Goal: Task Accomplishment & Management: Complete application form

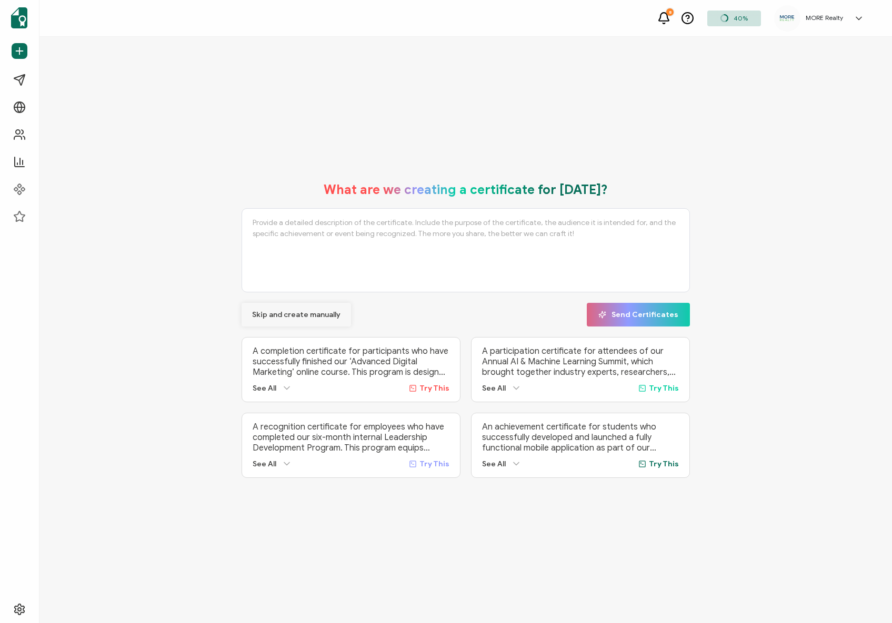
click at [312, 313] on span "Skip and create manually" at bounding box center [296, 314] width 88 height 7
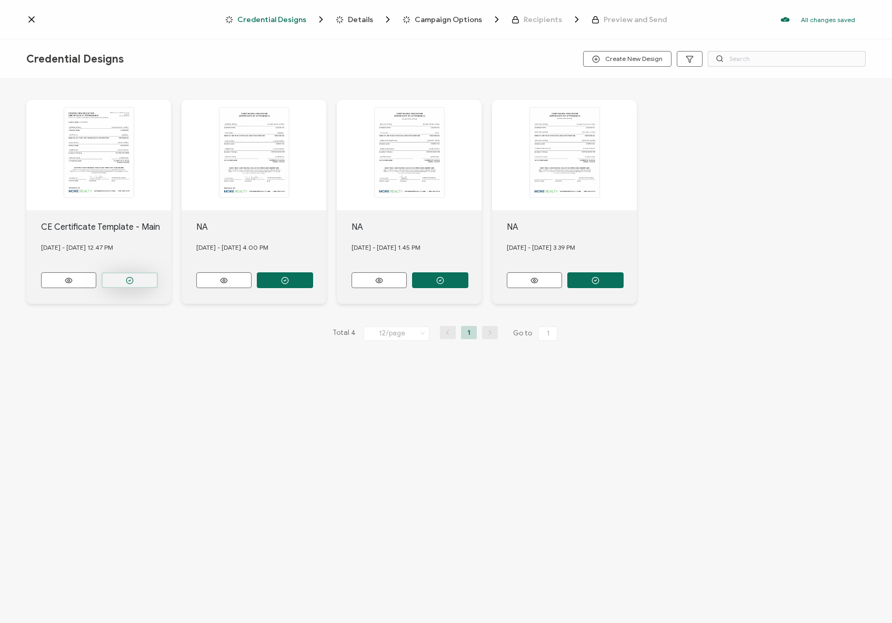
click at [118, 275] on button "button" at bounding box center [130, 280] width 56 height 16
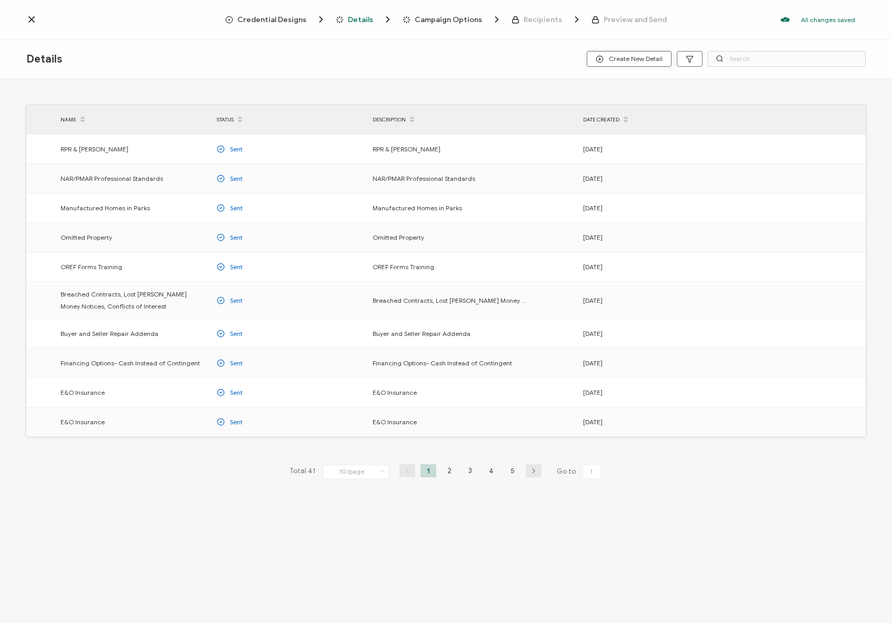
click at [643, 60] on span "Create New Detail" at bounding box center [628, 59] width 67 height 8
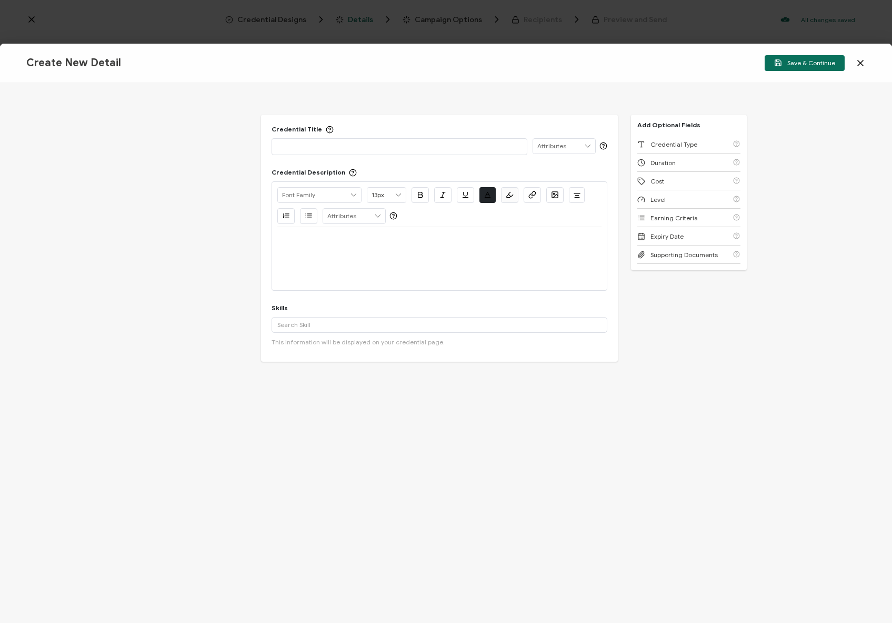
click at [353, 147] on p at bounding box center [399, 146] width 244 height 11
click at [356, 234] on div at bounding box center [439, 239] width 324 height 25
click at [360, 325] on input "text" at bounding box center [439, 325] width 336 height 16
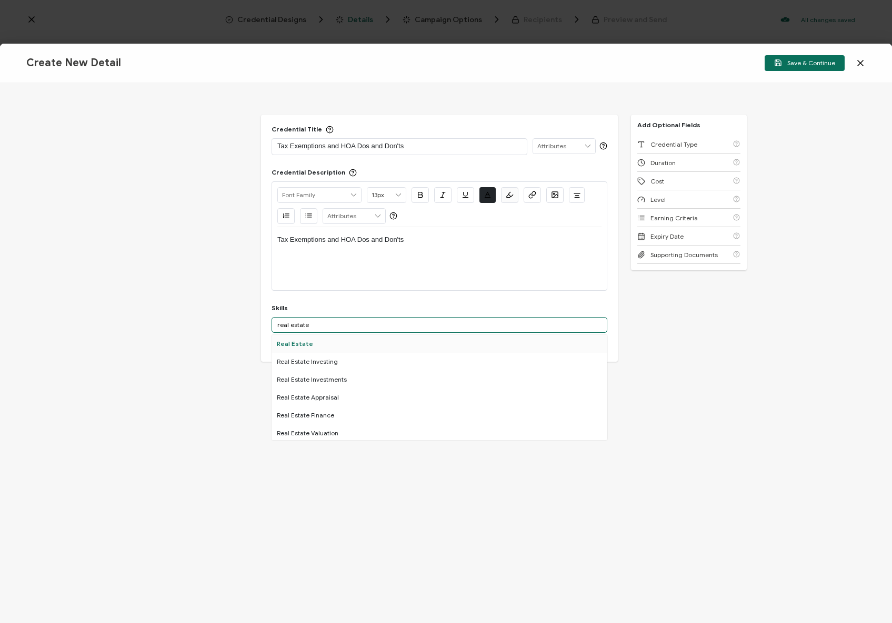
type input "real estate"
click at [348, 348] on div "Real Estate" at bounding box center [439, 344] width 336 height 18
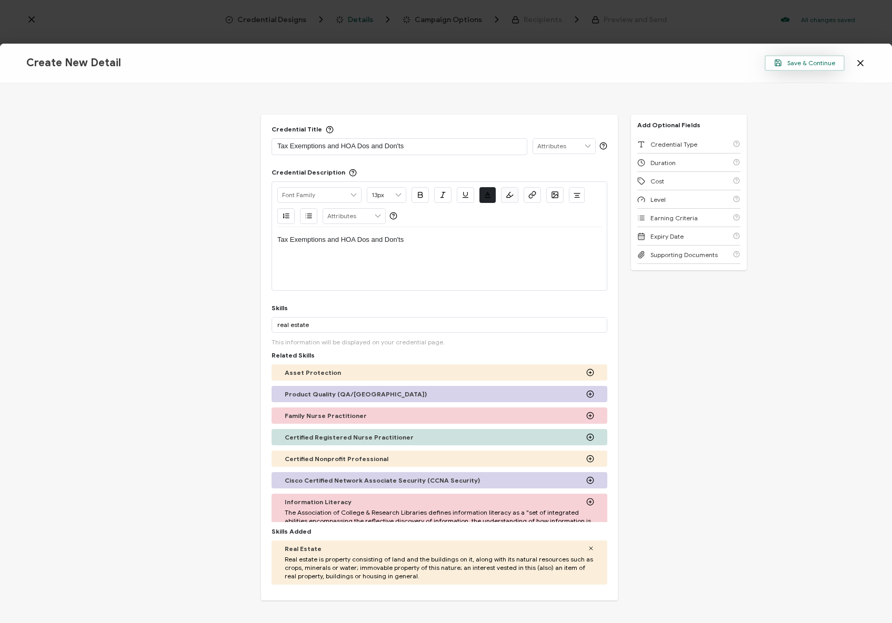
click at [820, 65] on span "Save & Continue" at bounding box center [804, 63] width 61 height 8
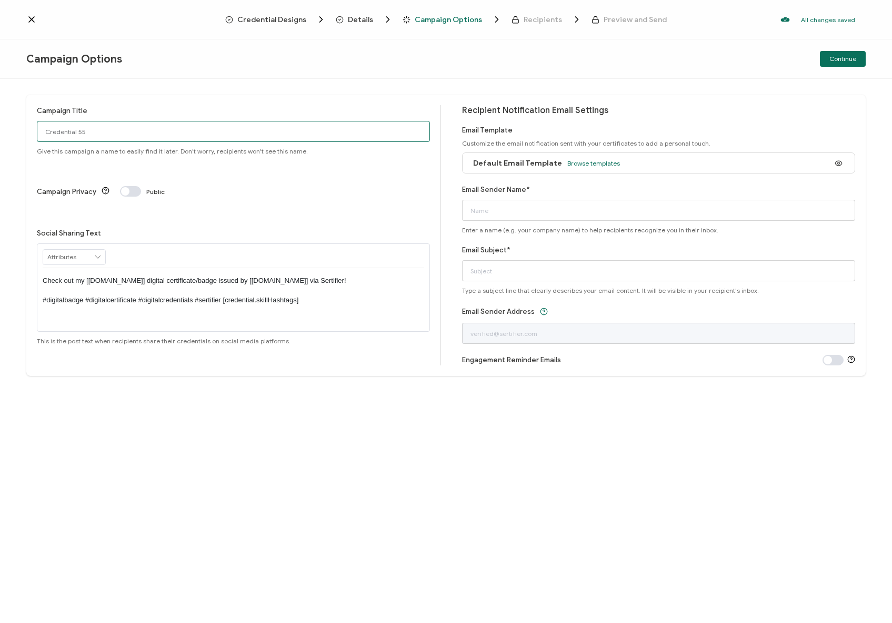
click at [287, 138] on input "Credential 55" at bounding box center [233, 131] width 393 height 21
paste input "Tax Exemptions and HOA Dos and Don'ts"
type input "Tax Exemptions and HOA Dos and Don'ts"
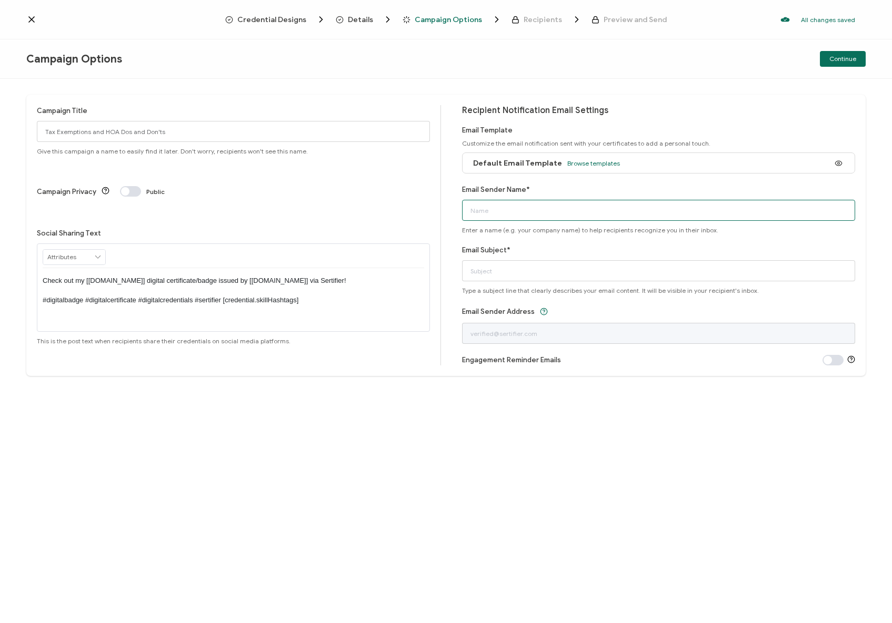
click at [615, 206] on input "Email Sender Name*" at bounding box center [658, 210] width 393 height 21
type input "MORE Realty"
click at [627, 265] on input "Email Subject*" at bounding box center [658, 270] width 393 height 21
paste input "Tax Exemptions and HOA Dos and Don'ts"
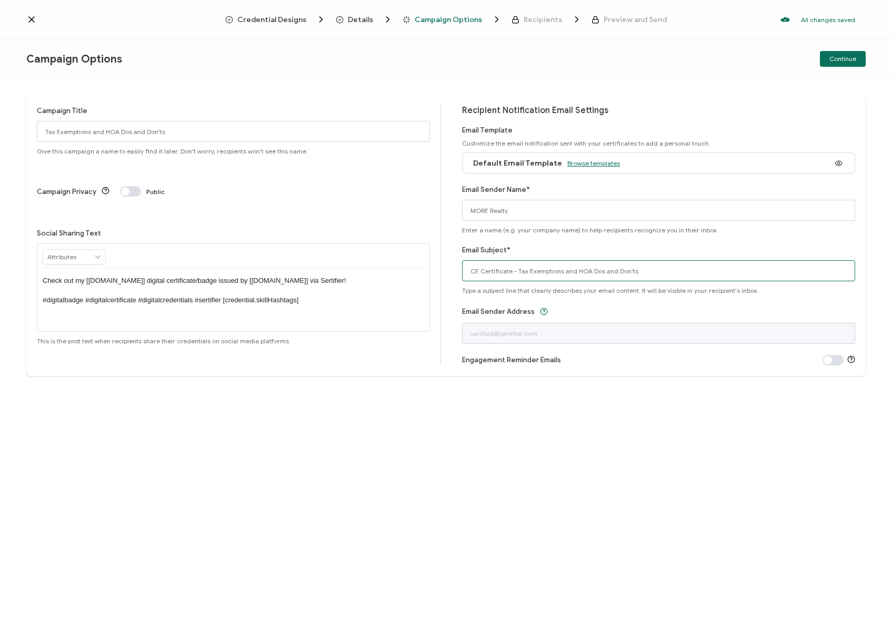
type input "CE Certificate - Tax Exemptions and HOA Dos and Don'ts"
click at [583, 164] on span "Browse templates" at bounding box center [593, 163] width 53 height 8
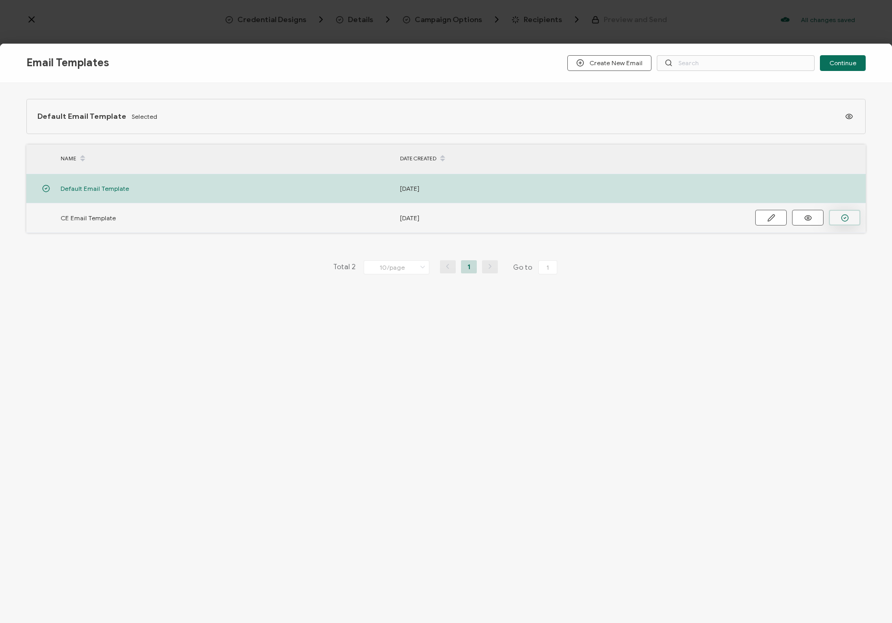
click at [848, 218] on button "button" at bounding box center [844, 218] width 32 height 16
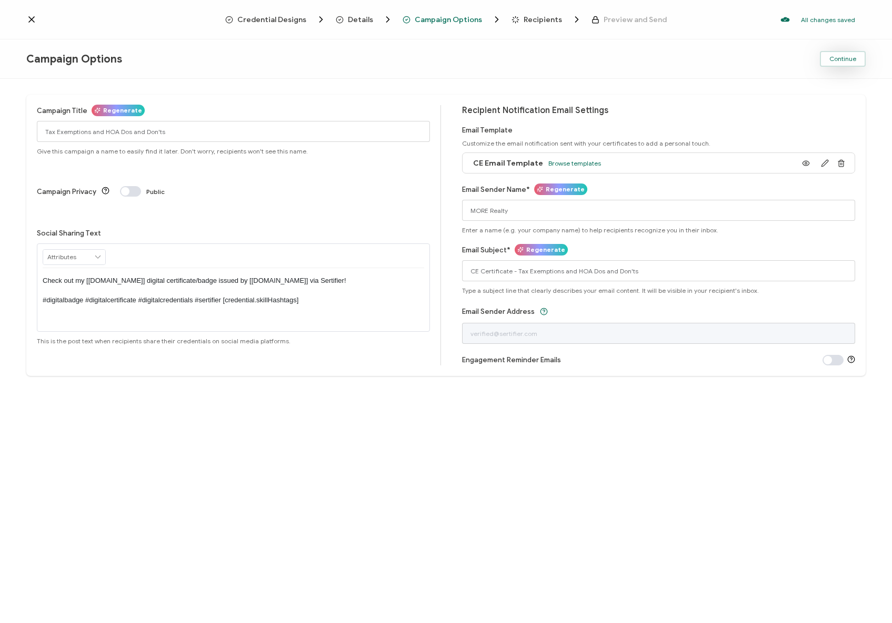
click at [840, 62] on span "Continue" at bounding box center [842, 59] width 27 height 6
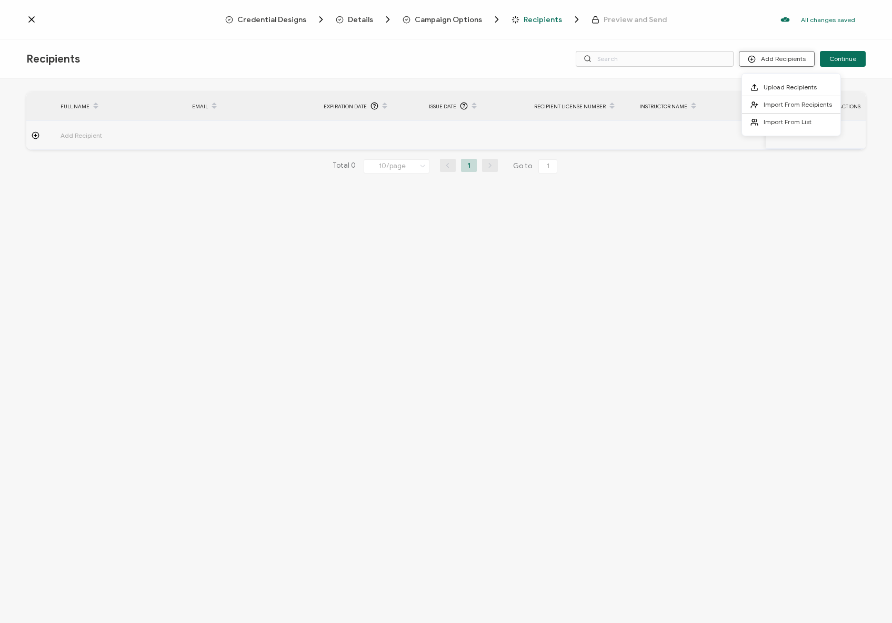
click at [802, 65] on button "Add Recipients" at bounding box center [777, 59] width 76 height 16
click at [788, 80] on li "Upload Recipients" at bounding box center [791, 87] width 98 height 17
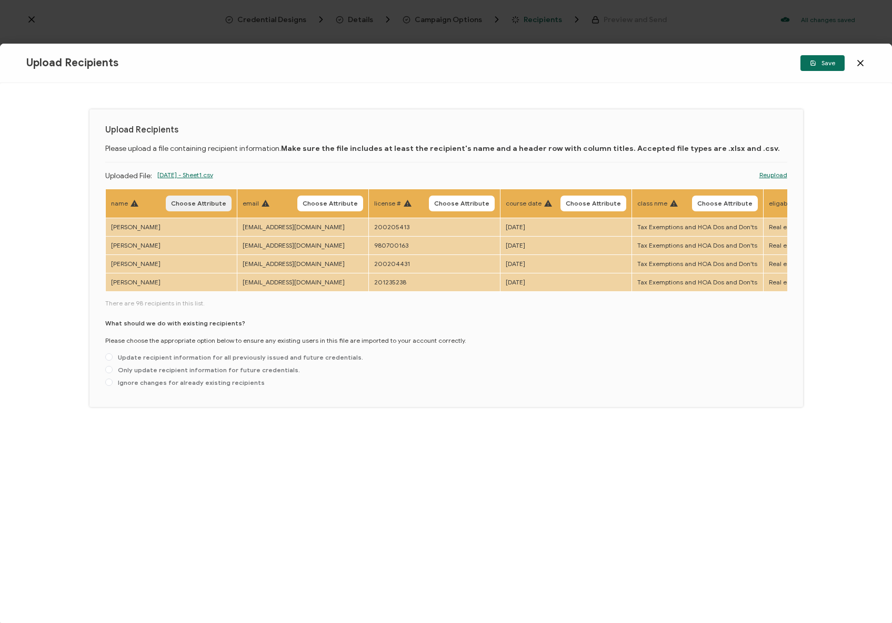
click at [186, 206] on span "Choose Attribute" at bounding box center [198, 203] width 55 height 6
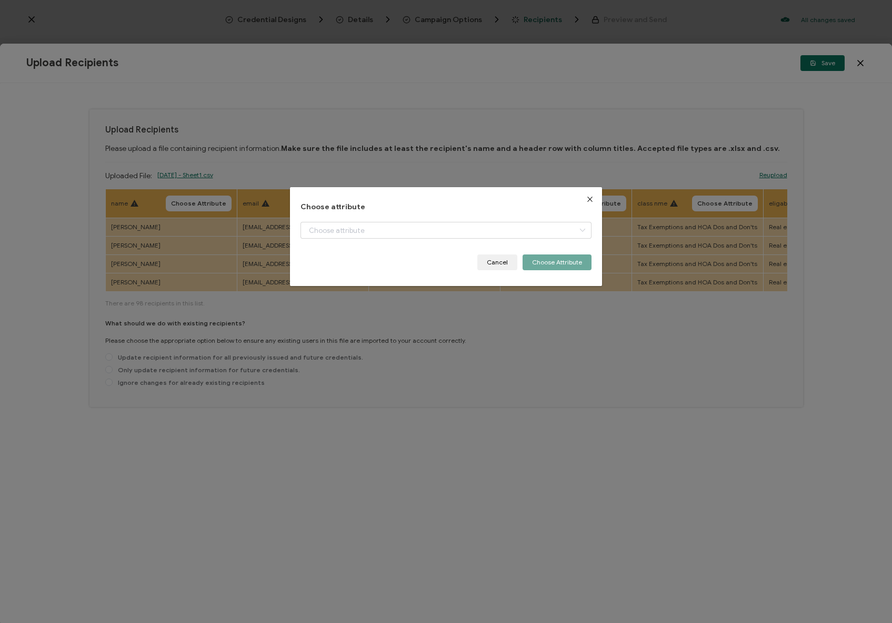
click at [341, 221] on div "Choose attribute + Add New Attribute Full Name E-mail Issue Date Expiration Dat…" at bounding box center [445, 237] width 291 height 68
click at [339, 227] on input "dialog" at bounding box center [445, 230] width 291 height 17
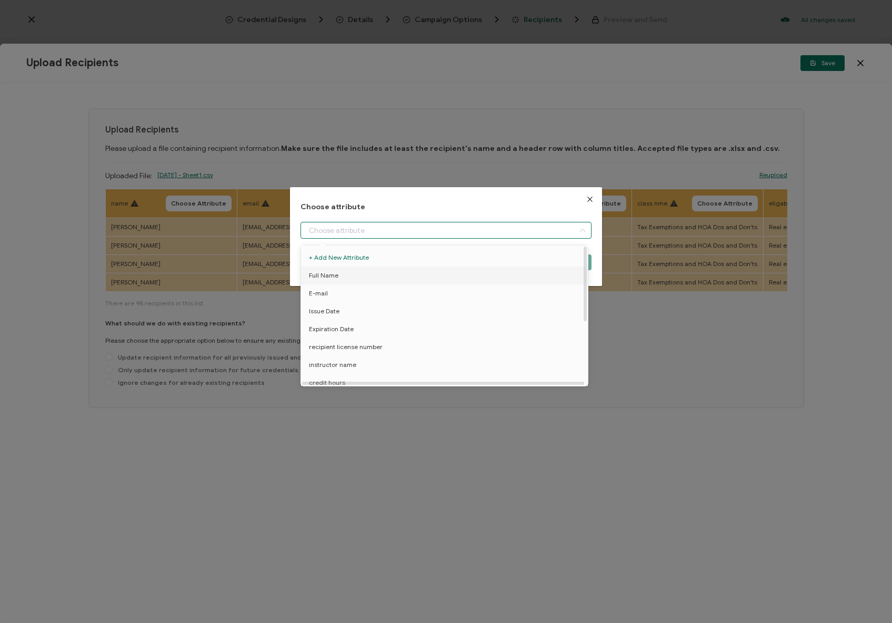
click at [333, 269] on span "Full Name" at bounding box center [323, 276] width 29 height 18
type input "Full Name"
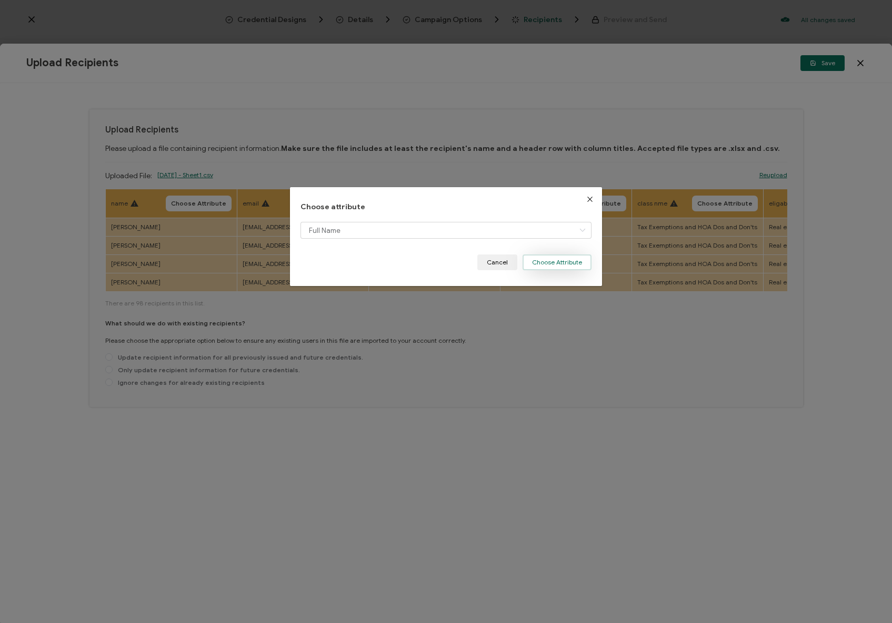
click at [544, 260] on button "Choose Attribute" at bounding box center [556, 263] width 69 height 16
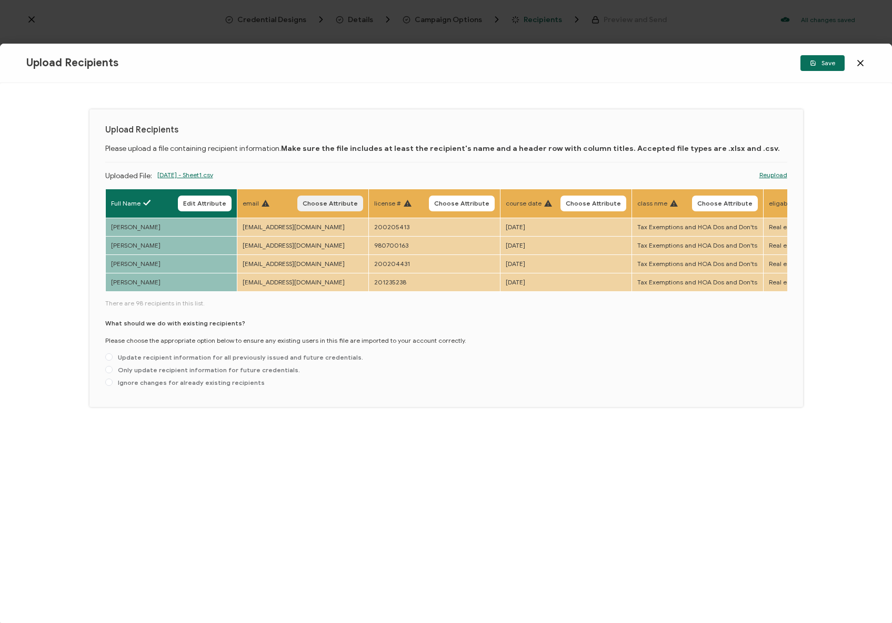
click at [331, 204] on span "Choose Attribute" at bounding box center [329, 203] width 55 height 6
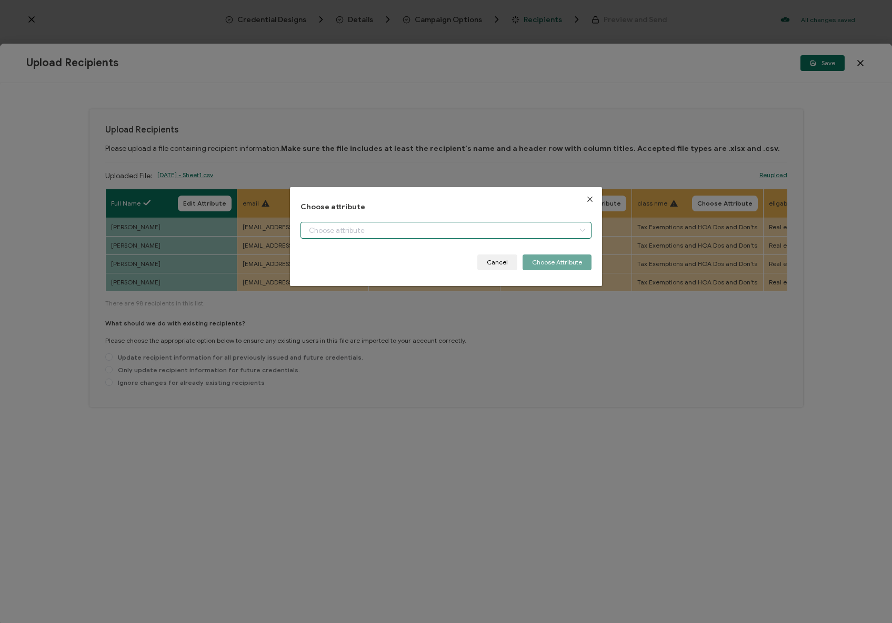
click at [325, 226] on input "dialog" at bounding box center [445, 230] width 291 height 17
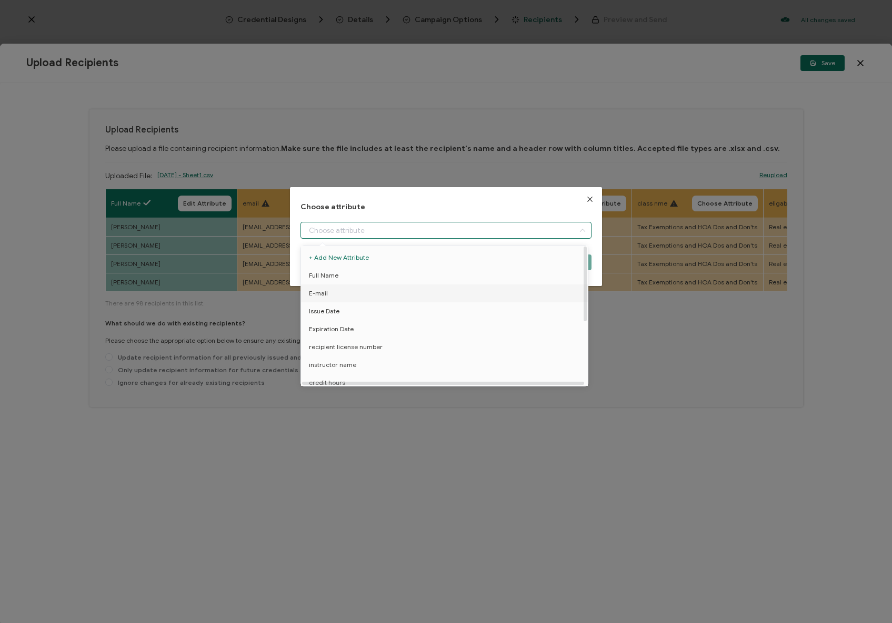
click at [347, 288] on li "E-mail" at bounding box center [446, 294] width 296 height 18
type input "E-mail"
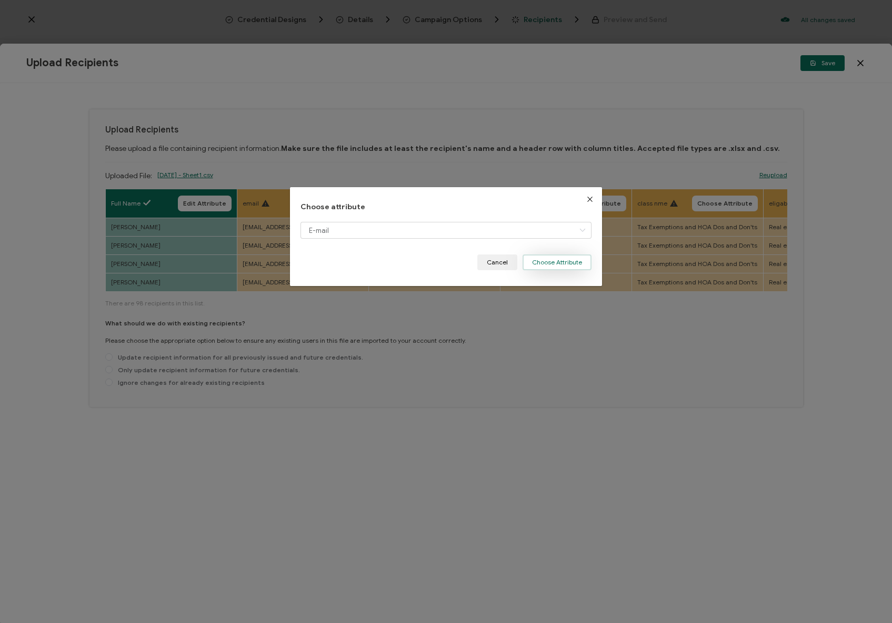
click at [531, 261] on button "Choose Attribute" at bounding box center [556, 263] width 69 height 16
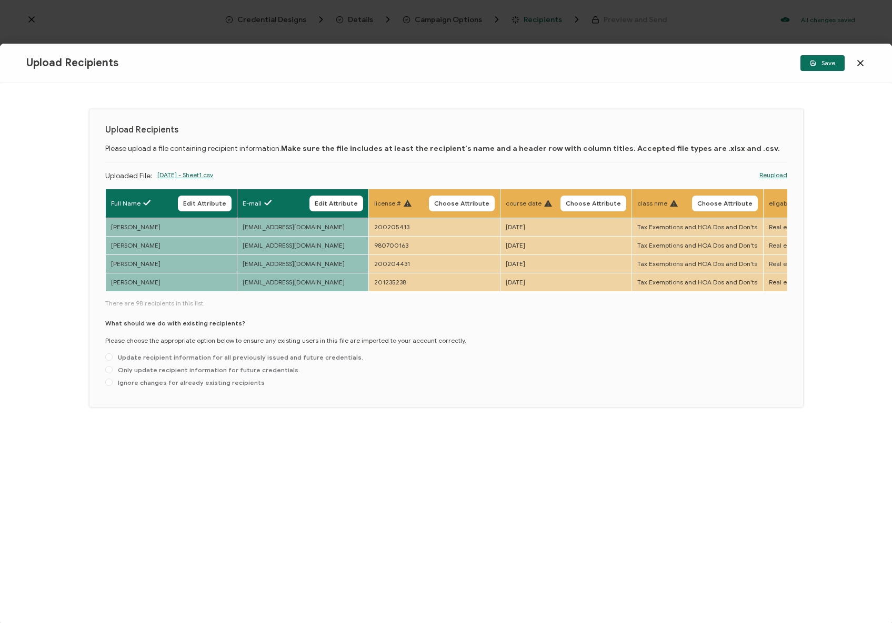
drag, startPoint x: 459, startPoint y: 202, endPoint x: 452, endPoint y: 201, distance: 6.4
click at [459, 202] on span "Choose Attribute" at bounding box center [461, 203] width 55 height 6
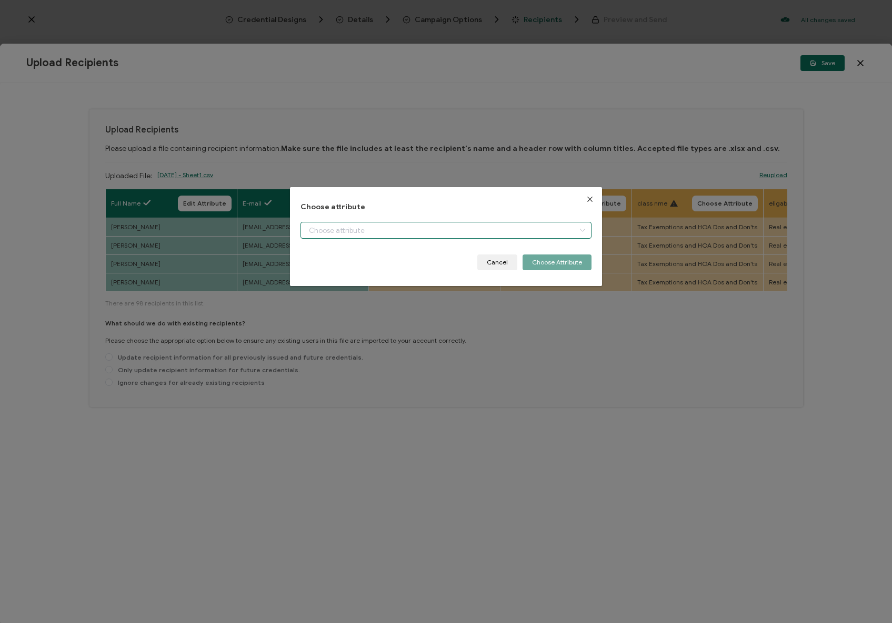
drag, startPoint x: 430, startPoint y: 226, endPoint x: 426, endPoint y: 240, distance: 15.0
click at [430, 226] on input "dialog" at bounding box center [445, 230] width 291 height 17
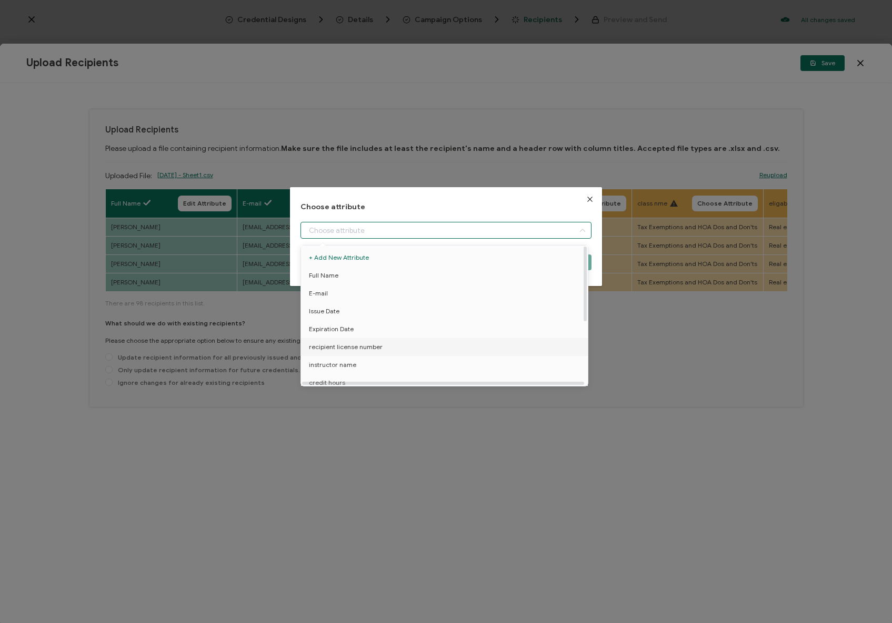
click at [372, 348] on span "recipient license number" at bounding box center [346, 347] width 74 height 18
type input "recipient license number"
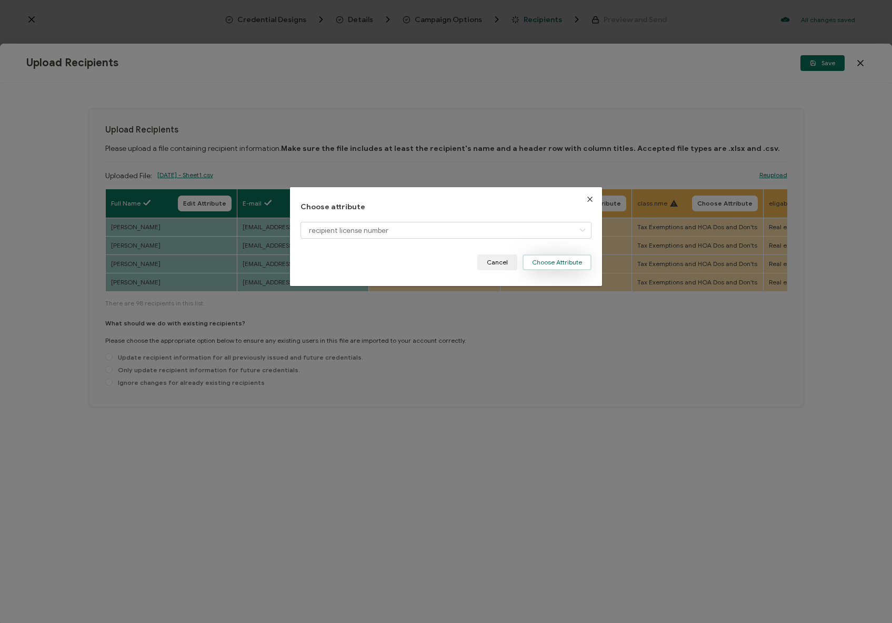
click at [547, 256] on button "Choose Attribute" at bounding box center [556, 263] width 69 height 16
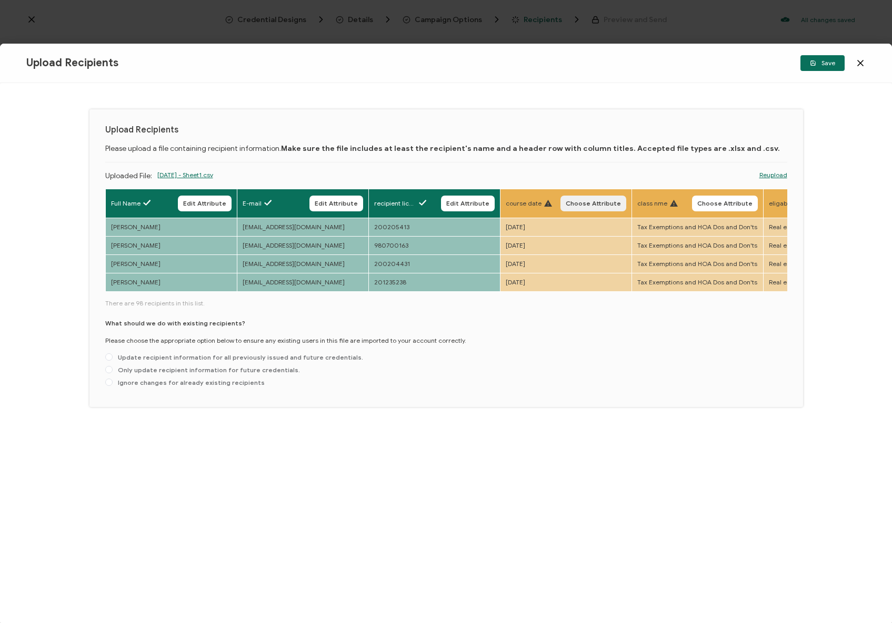
click at [585, 201] on span "Choose Attribute" at bounding box center [592, 203] width 55 height 6
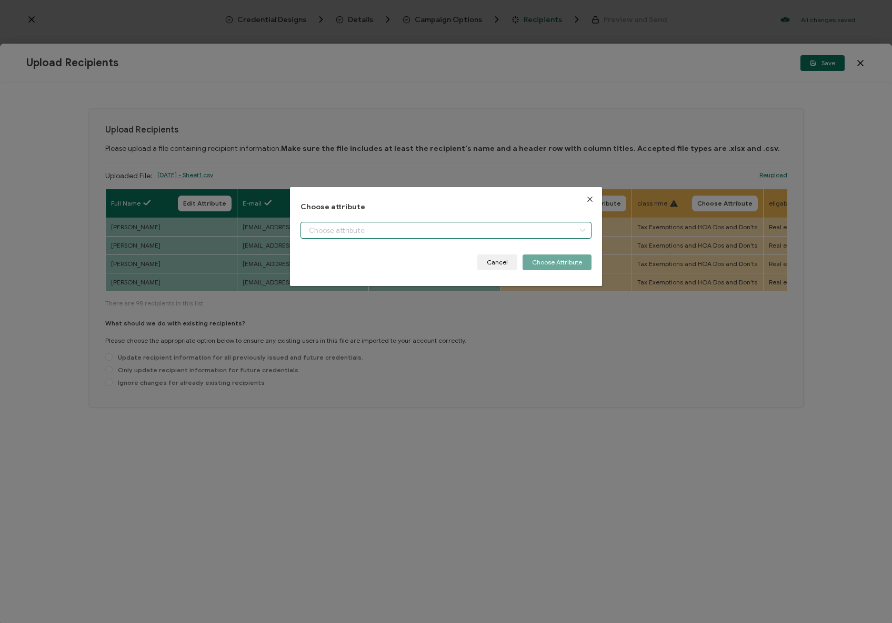
click at [477, 231] on input "dialog" at bounding box center [445, 230] width 291 height 17
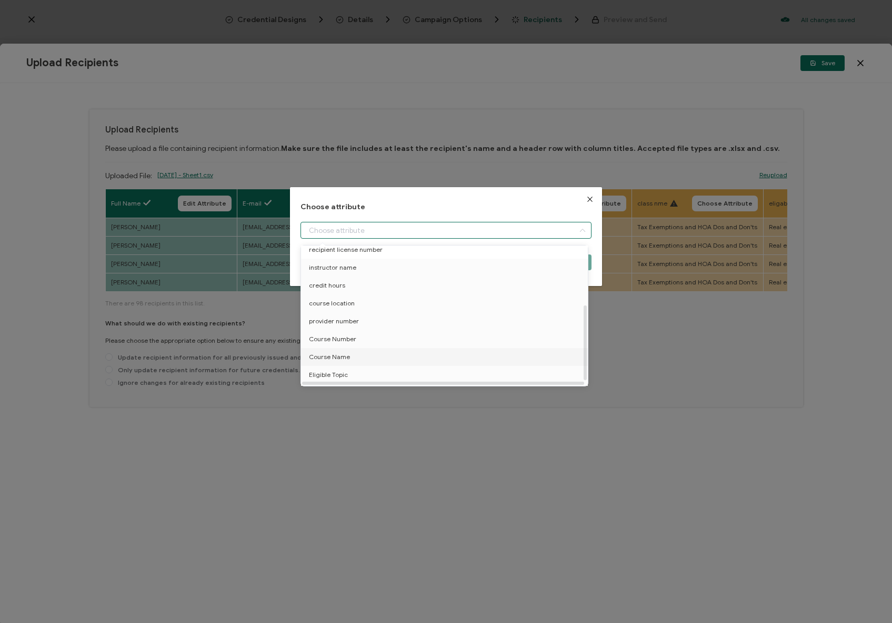
scroll to position [118, 0]
click at [331, 369] on span "Course Date" at bounding box center [327, 378] width 37 height 18
type input "Course Date"
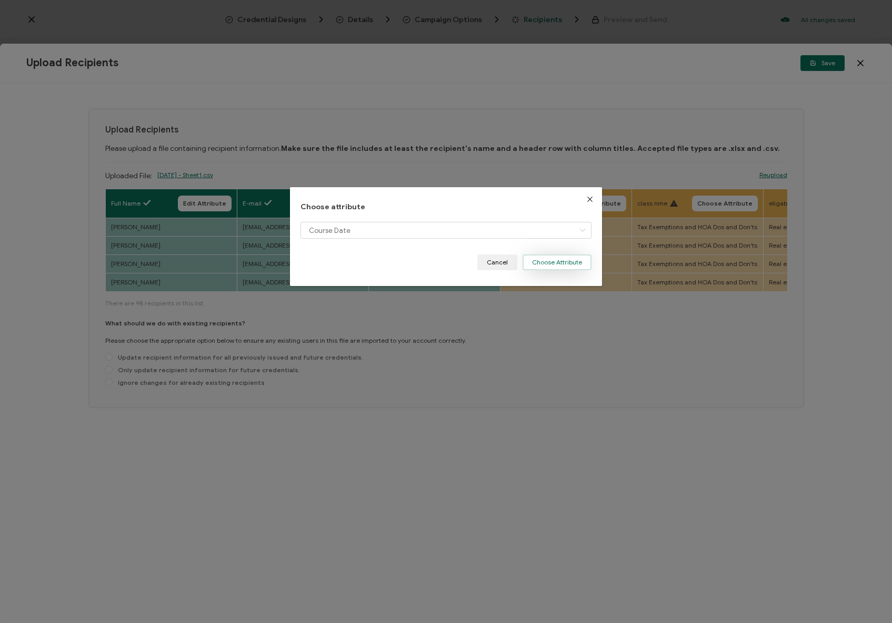
click at [567, 261] on button "Choose Attribute" at bounding box center [556, 263] width 69 height 16
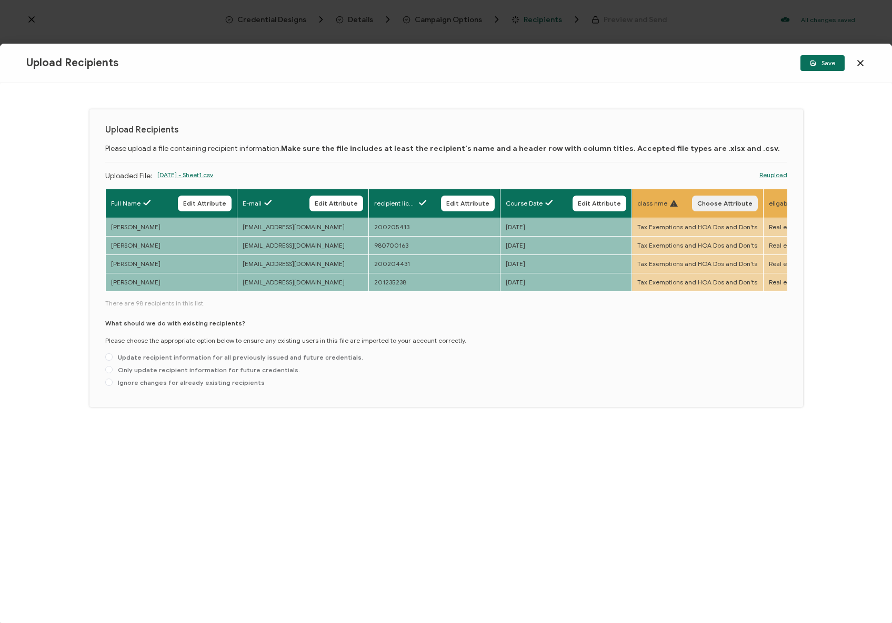
click at [730, 208] on button "Choose Attribute" at bounding box center [725, 204] width 66 height 16
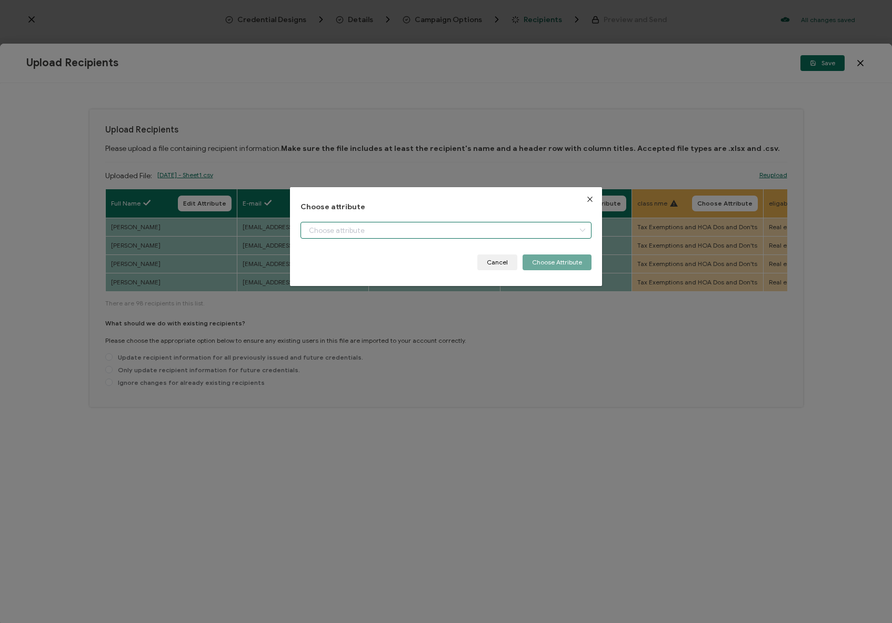
click at [502, 228] on input "dialog" at bounding box center [445, 230] width 291 height 17
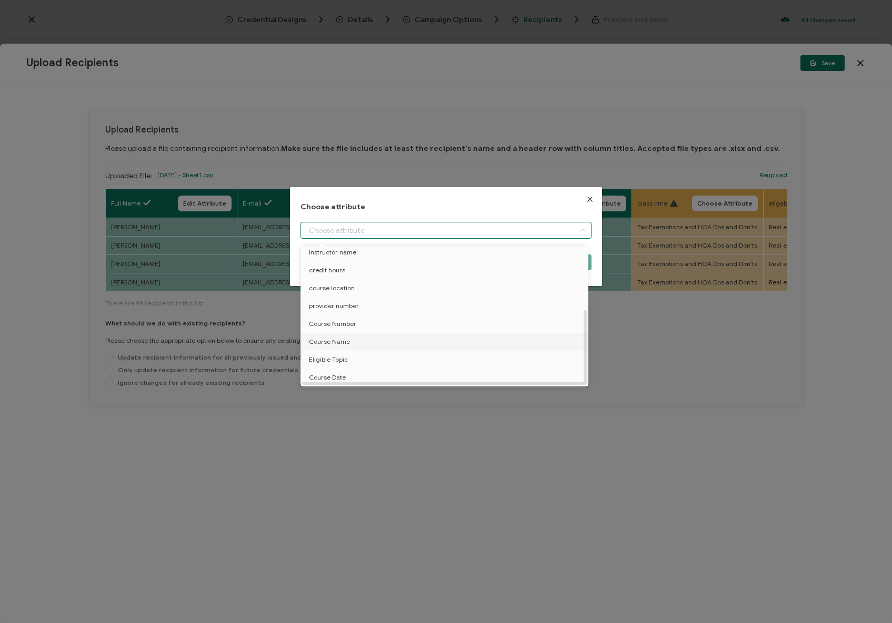
click at [364, 340] on li "Course Name" at bounding box center [446, 342] width 296 height 18
type input "Course Name"
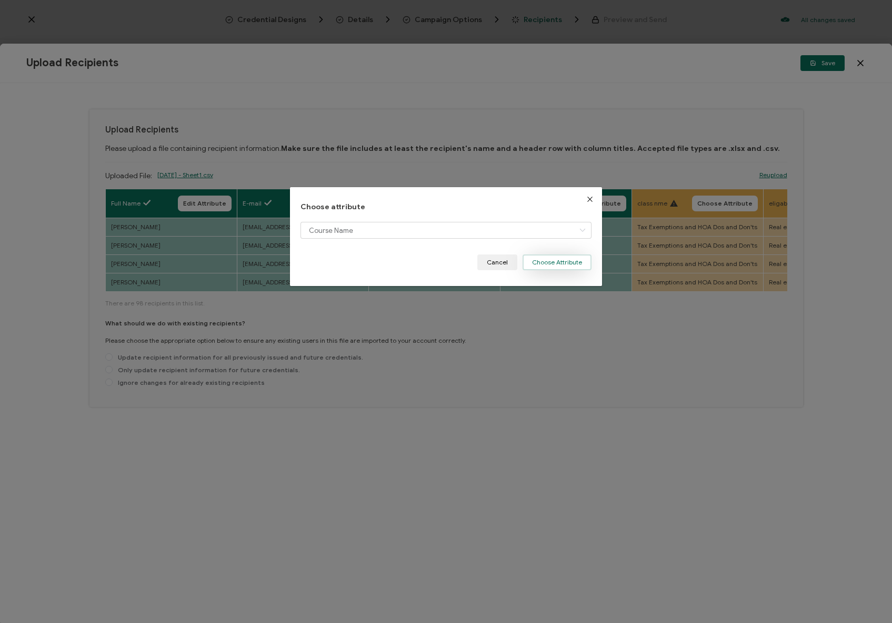
click at [571, 262] on button "Choose Attribute" at bounding box center [556, 263] width 69 height 16
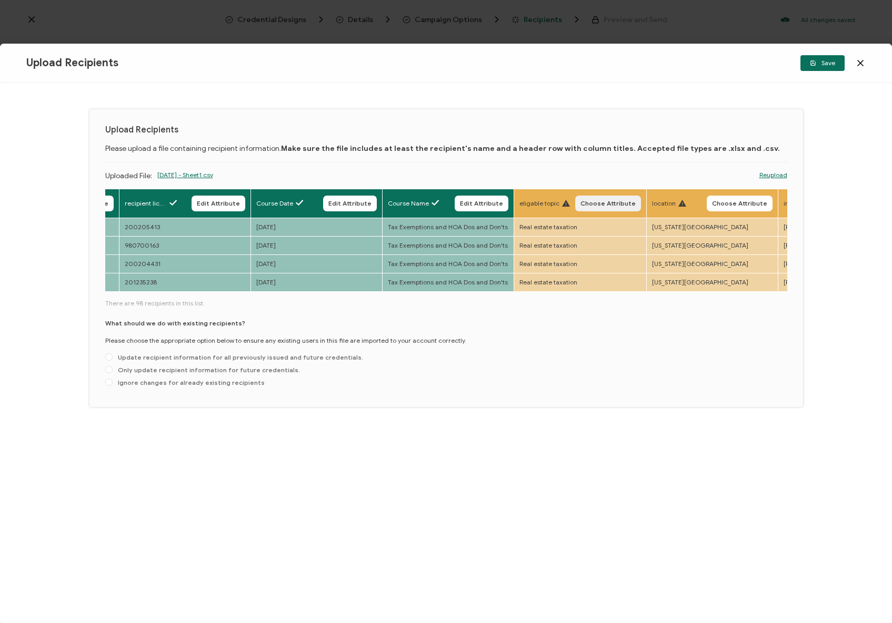
scroll to position [0, 251]
click at [618, 203] on span "Choose Attribute" at bounding box center [605, 203] width 55 height 6
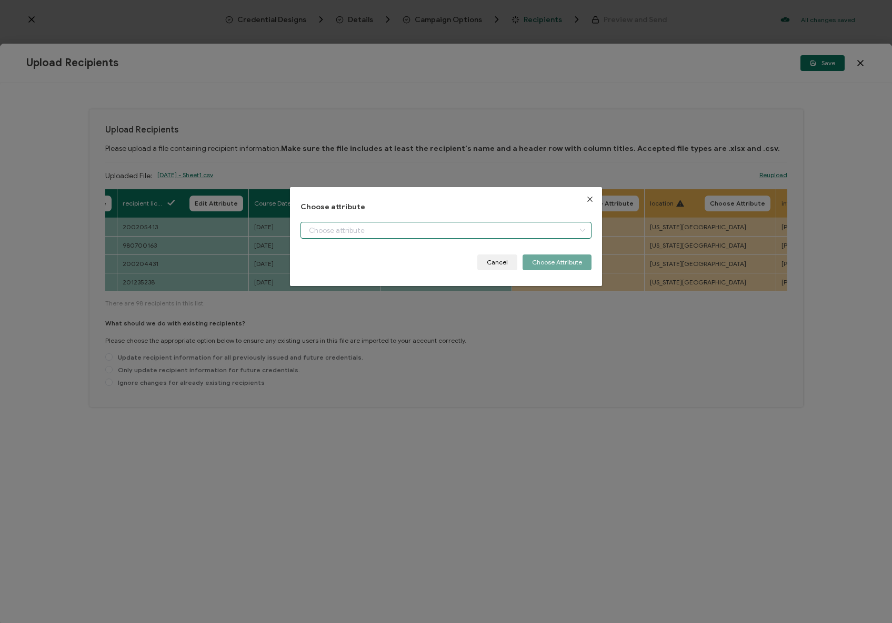
click at [503, 230] on input "dialog" at bounding box center [445, 230] width 291 height 17
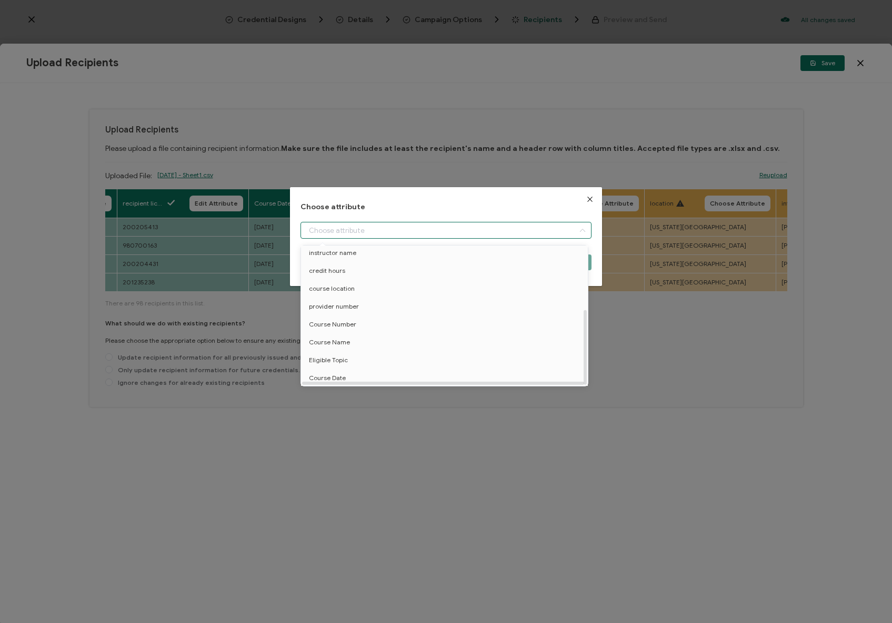
scroll to position [118, 0]
click at [370, 359] on li "Eligible Topic" at bounding box center [446, 360] width 296 height 18
type input "Eligible Topic"
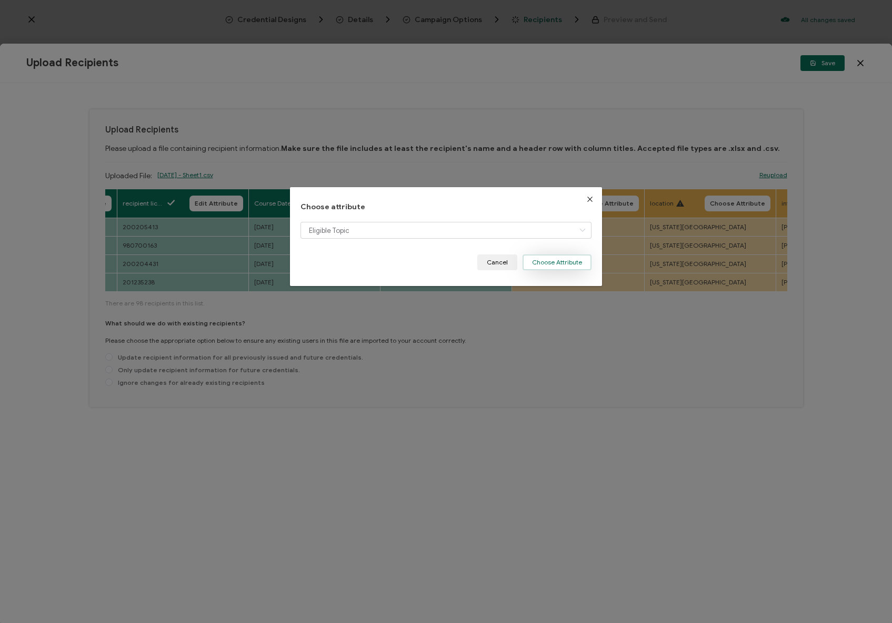
click at [553, 269] on button "Choose Attribute" at bounding box center [556, 263] width 69 height 16
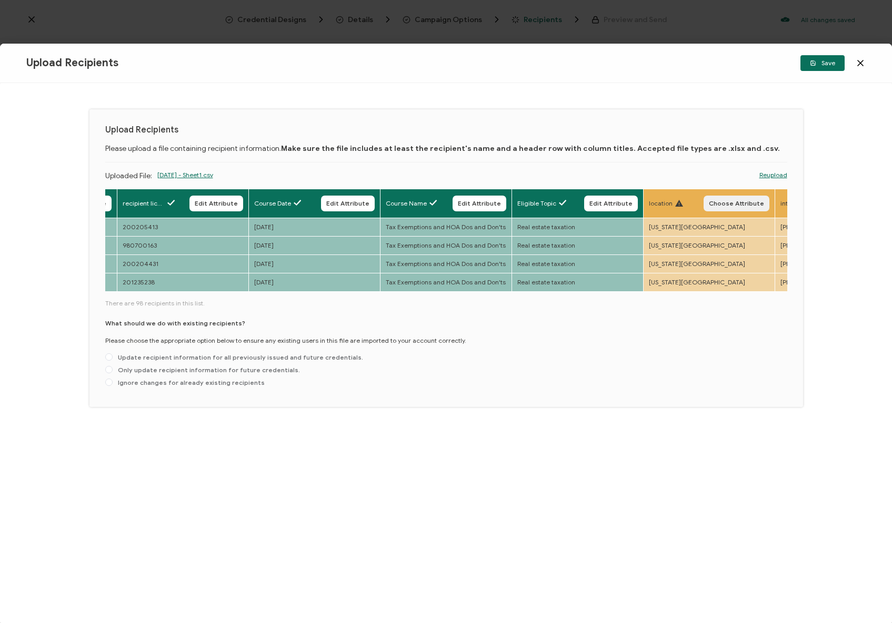
click at [739, 208] on button "Choose Attribute" at bounding box center [736, 204] width 66 height 16
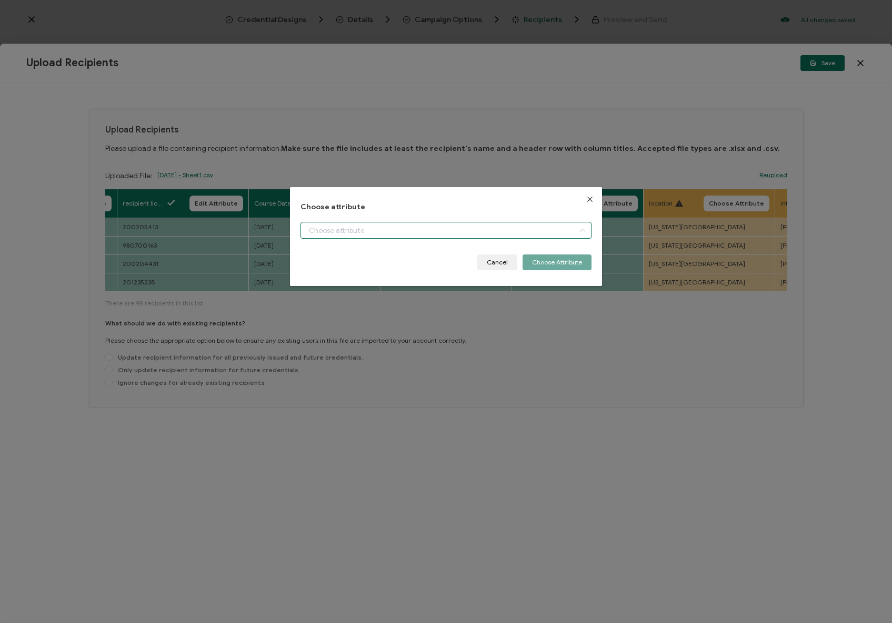
click at [478, 230] on input "dialog" at bounding box center [445, 230] width 291 height 17
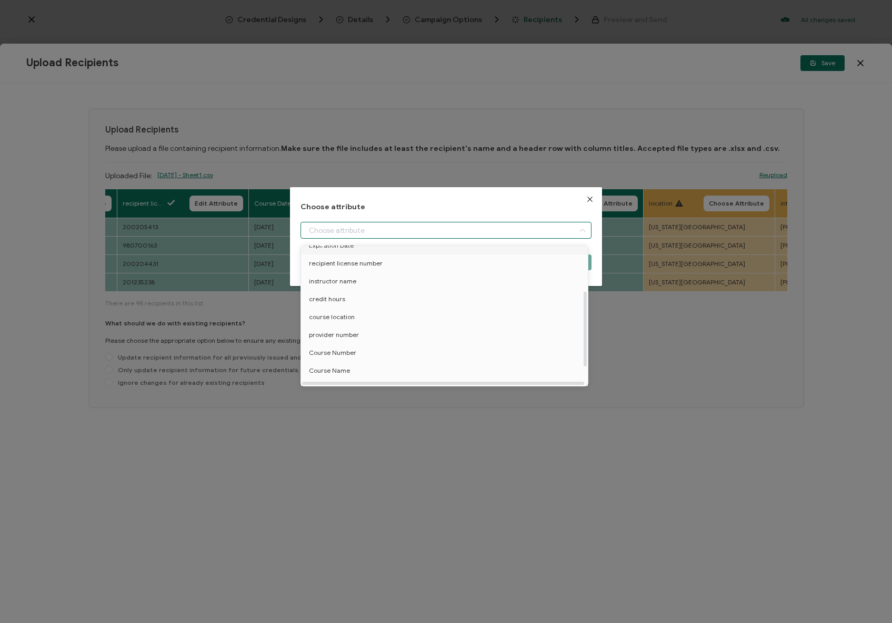
scroll to position [85, 0]
drag, startPoint x: 380, startPoint y: 317, endPoint x: 548, endPoint y: 263, distance: 176.3
click at [380, 317] on li "course location" at bounding box center [446, 316] width 296 height 18
type input "course location"
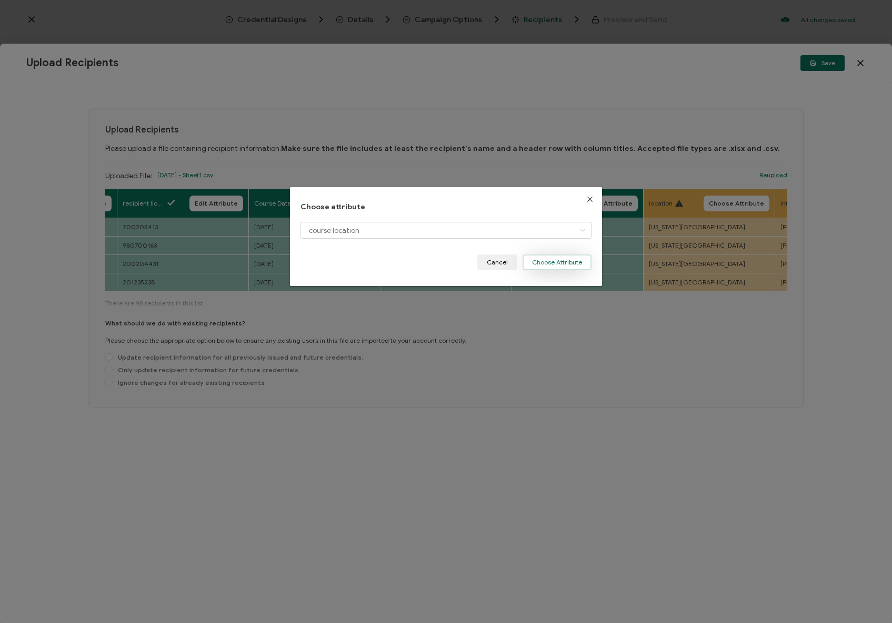
click at [573, 260] on button "Choose Attribute" at bounding box center [556, 263] width 69 height 16
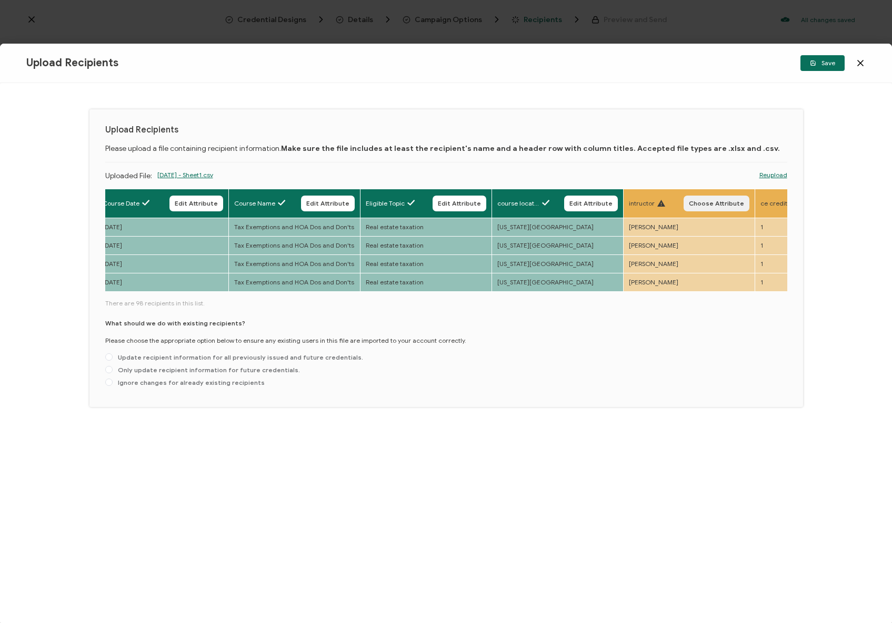
scroll to position [0, 406]
click at [727, 204] on span "Choose Attribute" at bounding box center [712, 203] width 55 height 6
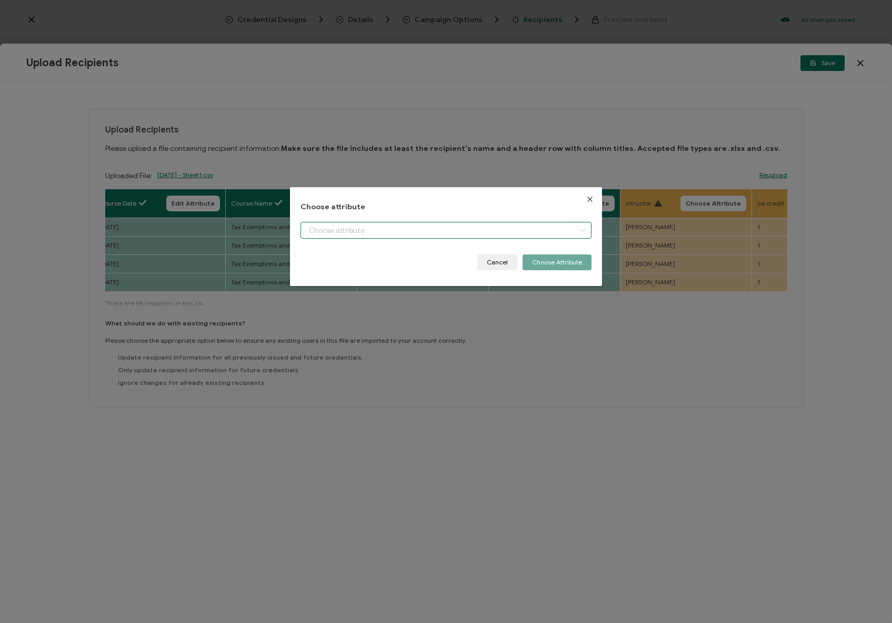
click at [518, 231] on input "dialog" at bounding box center [445, 230] width 291 height 17
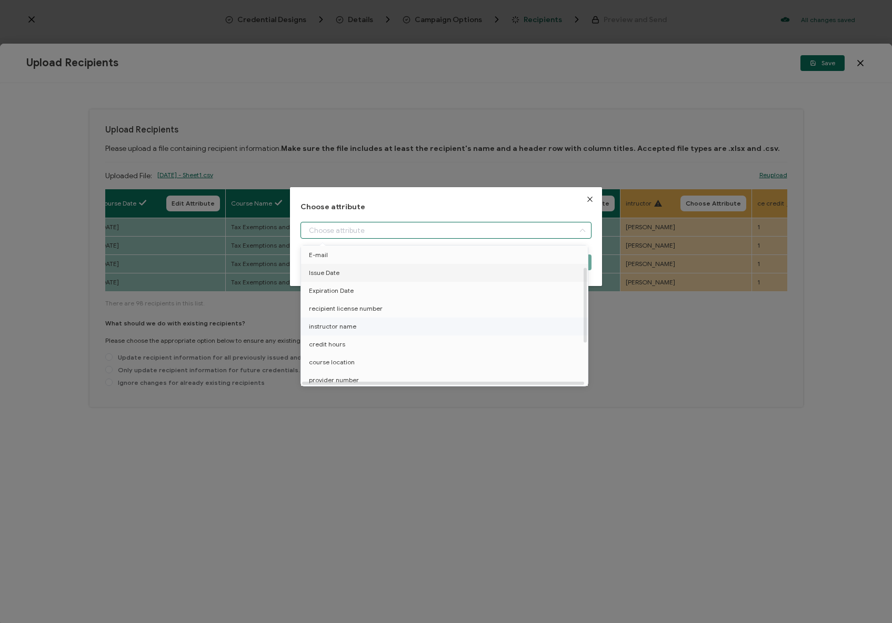
scroll to position [39, 0]
click at [336, 325] on span "instructor name" at bounding box center [332, 326] width 47 height 18
type input "instructor name"
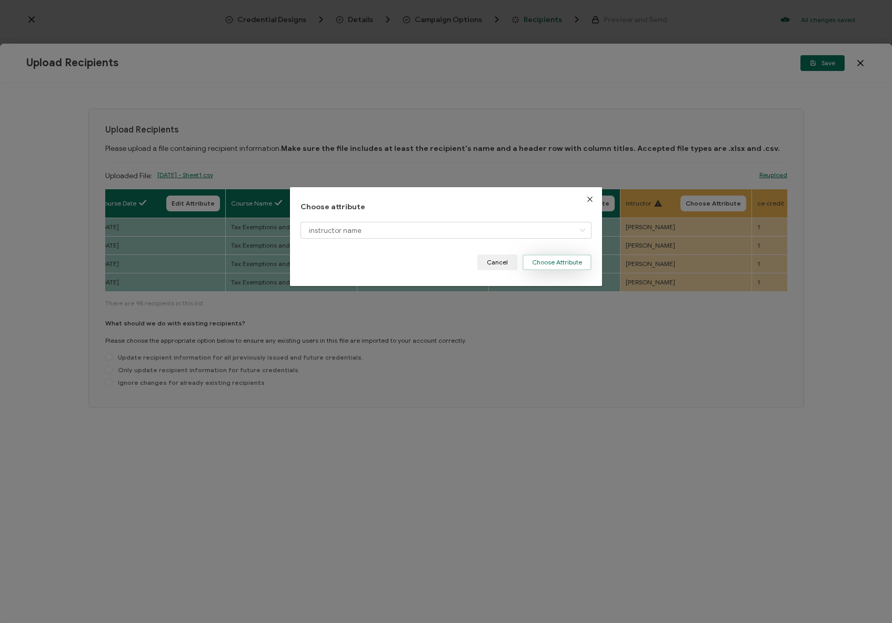
click at [550, 259] on button "Choose Attribute" at bounding box center [556, 263] width 69 height 16
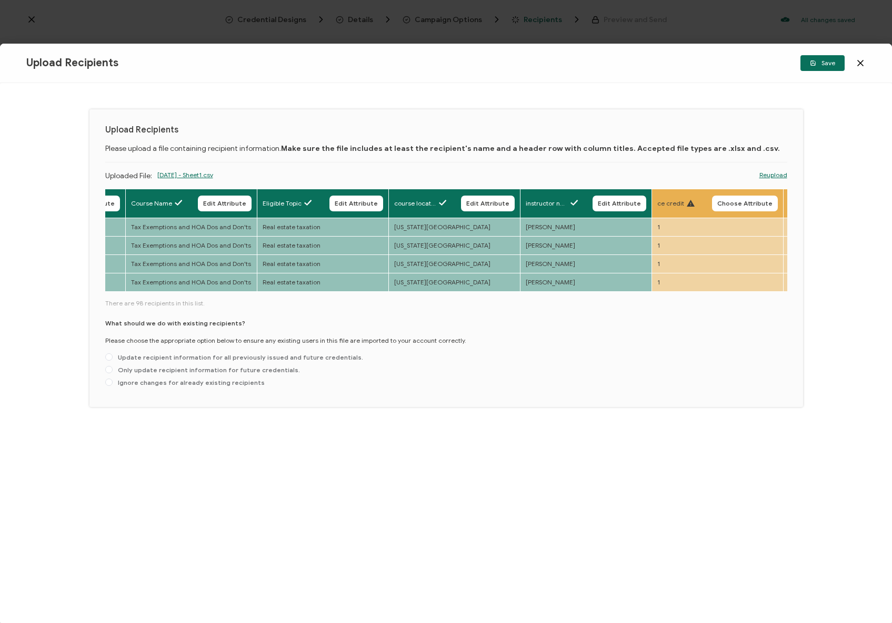
scroll to position [0, 634]
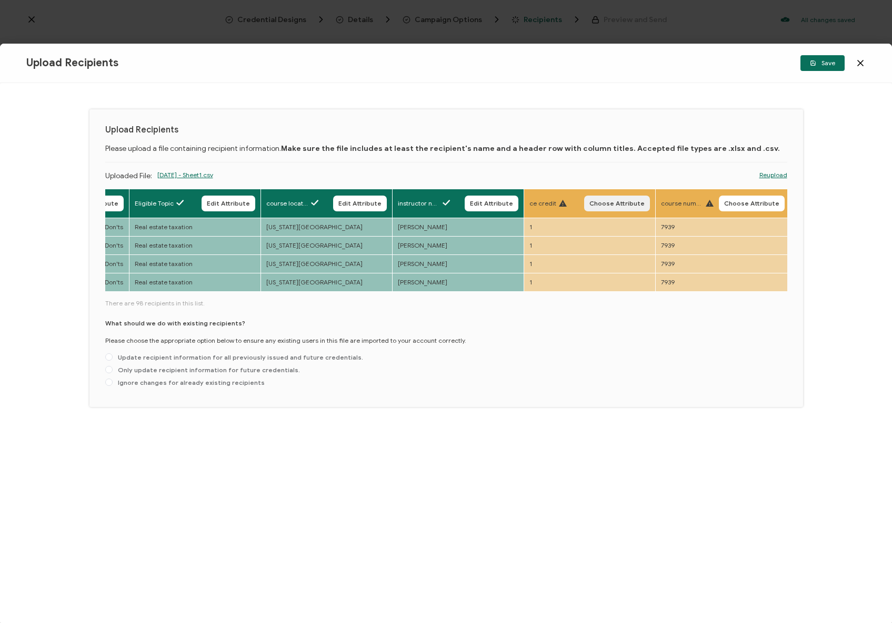
click at [604, 200] on span "Choose Attribute" at bounding box center [616, 203] width 55 height 6
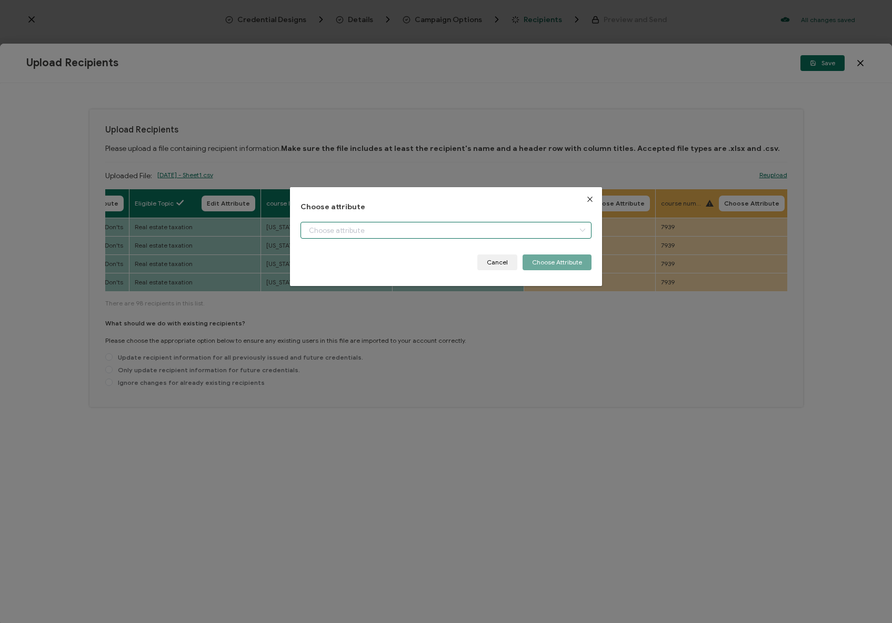
click at [480, 234] on input "dialog" at bounding box center [445, 230] width 291 height 17
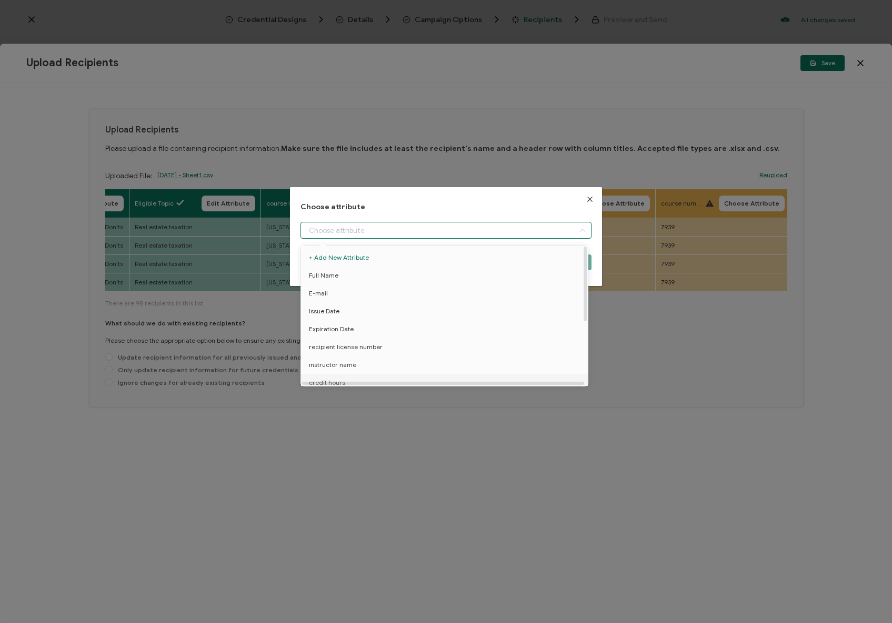
click at [372, 380] on li "credit hours" at bounding box center [446, 383] width 296 height 18
type input "credit hours"
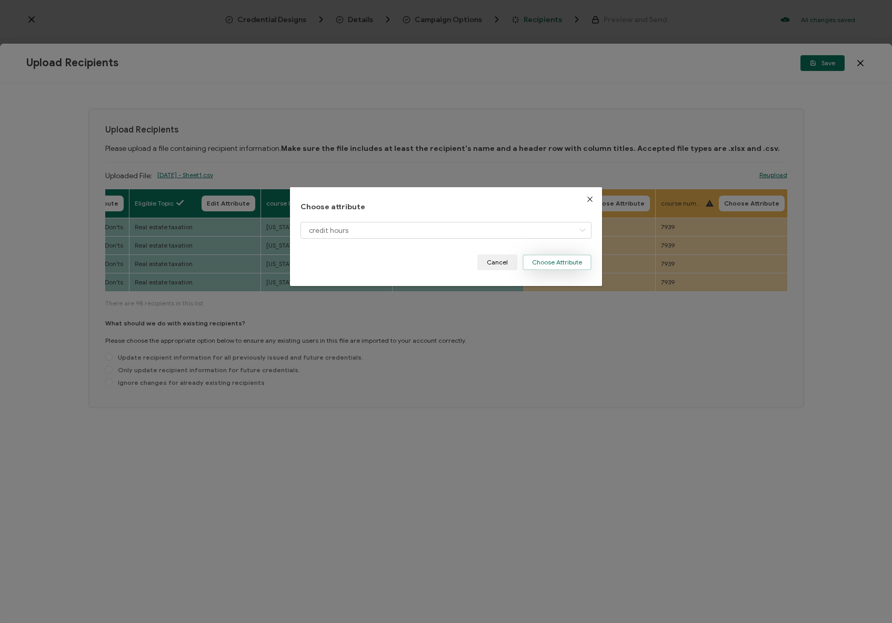
click at [557, 265] on button "Choose Attribute" at bounding box center [556, 263] width 69 height 16
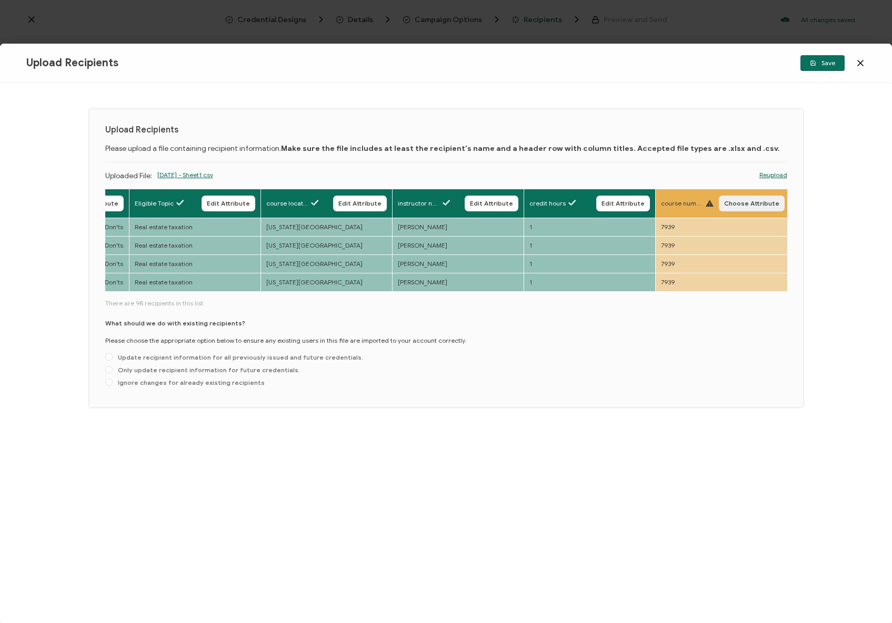
click at [732, 201] on span "Choose Attribute" at bounding box center [751, 203] width 55 height 6
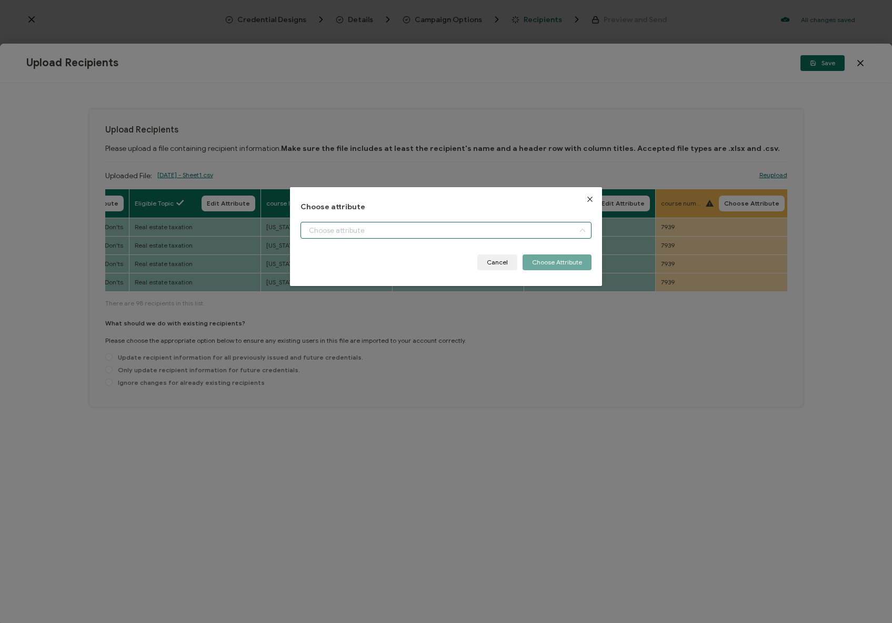
click at [543, 229] on input "dialog" at bounding box center [445, 230] width 291 height 17
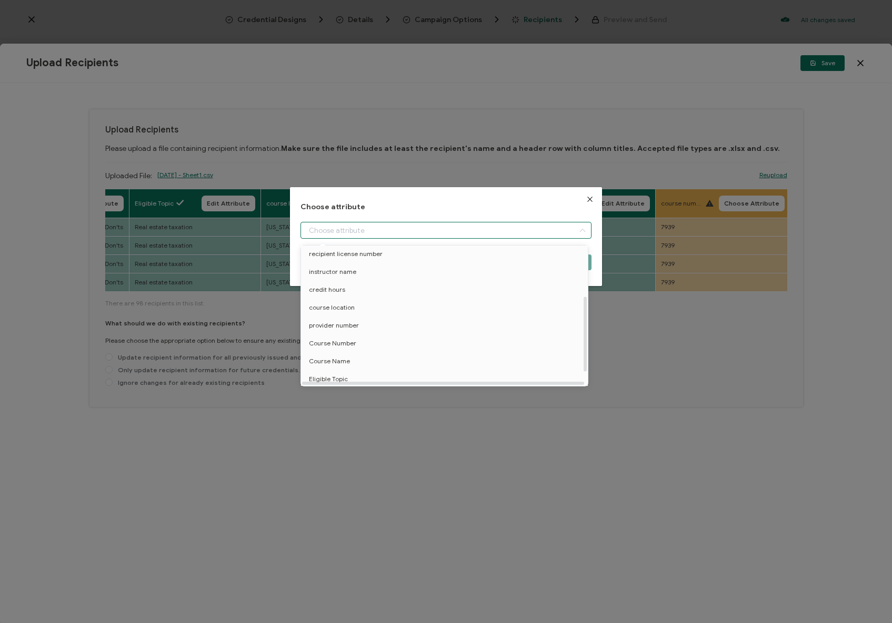
scroll to position [97, 0]
click at [367, 340] on li "Course Number" at bounding box center [446, 340] width 296 height 18
type input "Course Number"
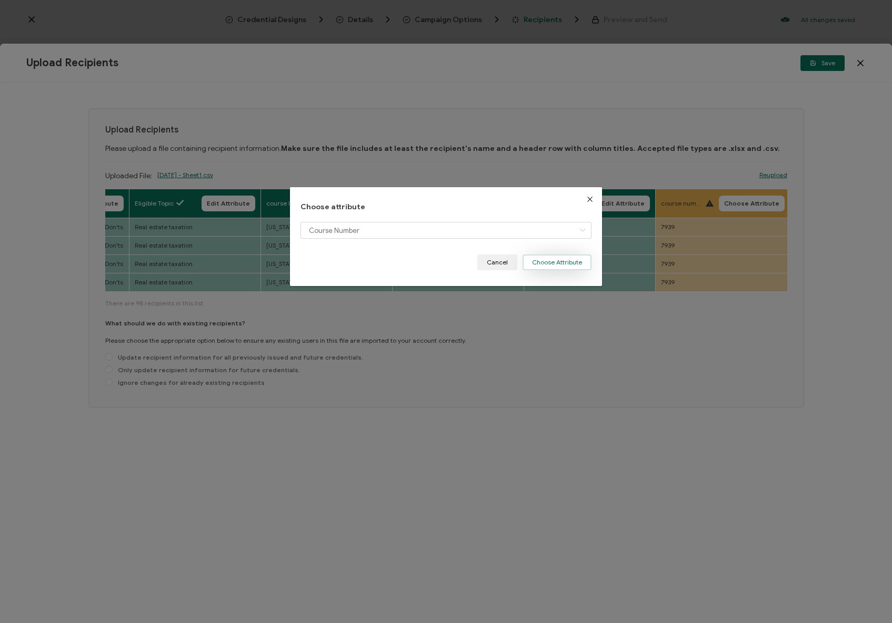
click at [545, 268] on button "Choose Attribute" at bounding box center [556, 263] width 69 height 16
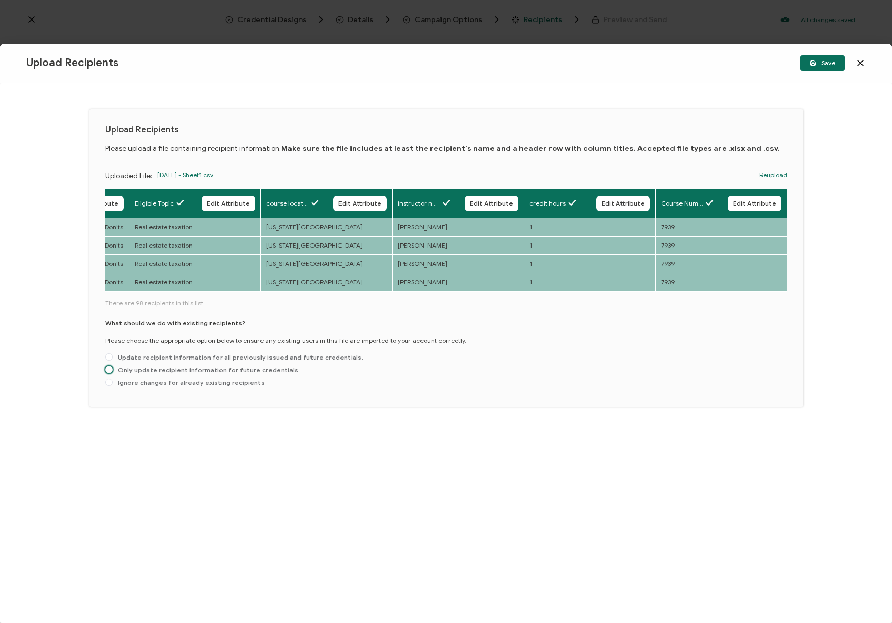
click at [191, 374] on span "Only update recipient information for future credentials." at bounding box center [206, 370] width 187 height 8
click at [113, 375] on input "Only update recipient information for future credentials." at bounding box center [108, 370] width 7 height 8
radio input "true"
click at [827, 64] on span "Save" at bounding box center [822, 63] width 25 height 6
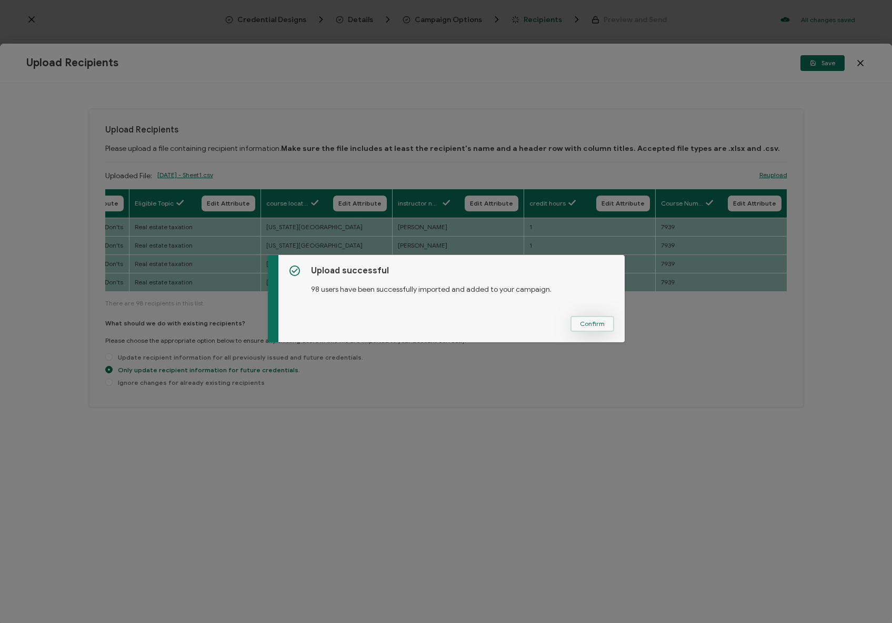
click at [594, 321] on span "Confirm" at bounding box center [592, 324] width 25 height 6
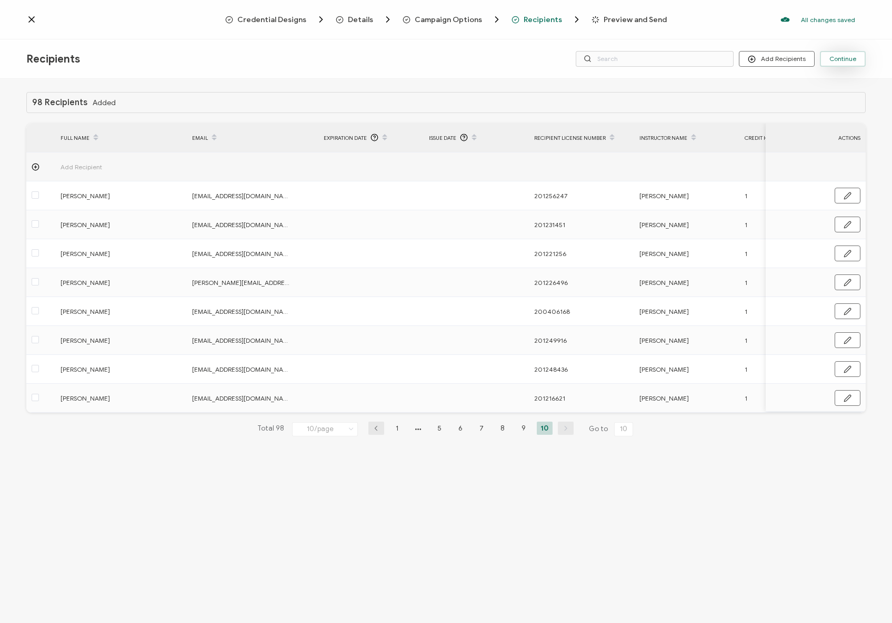
click at [844, 62] on span "Continue" at bounding box center [842, 59] width 27 height 6
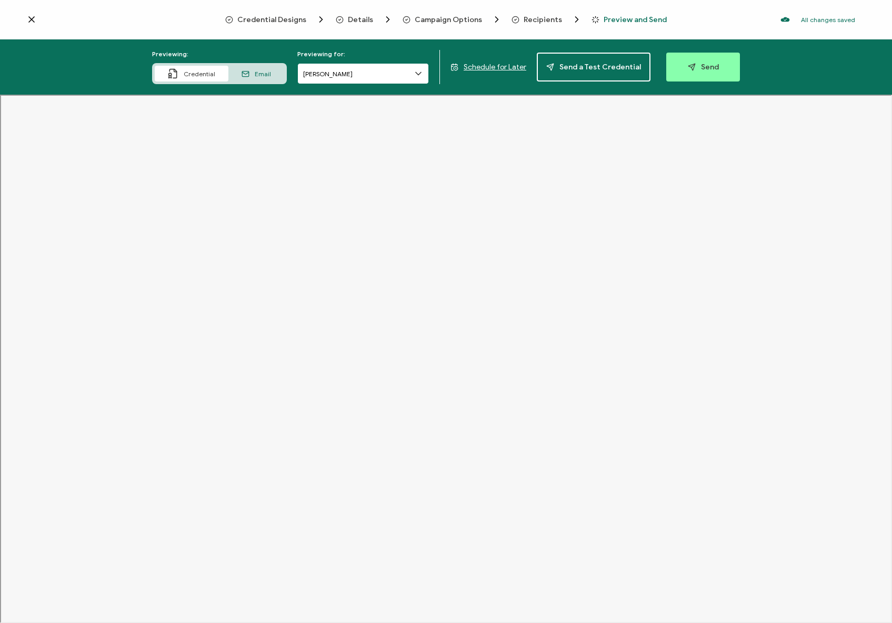
click at [340, 79] on input "[PERSON_NAME]" at bounding box center [363, 73] width 132 height 21
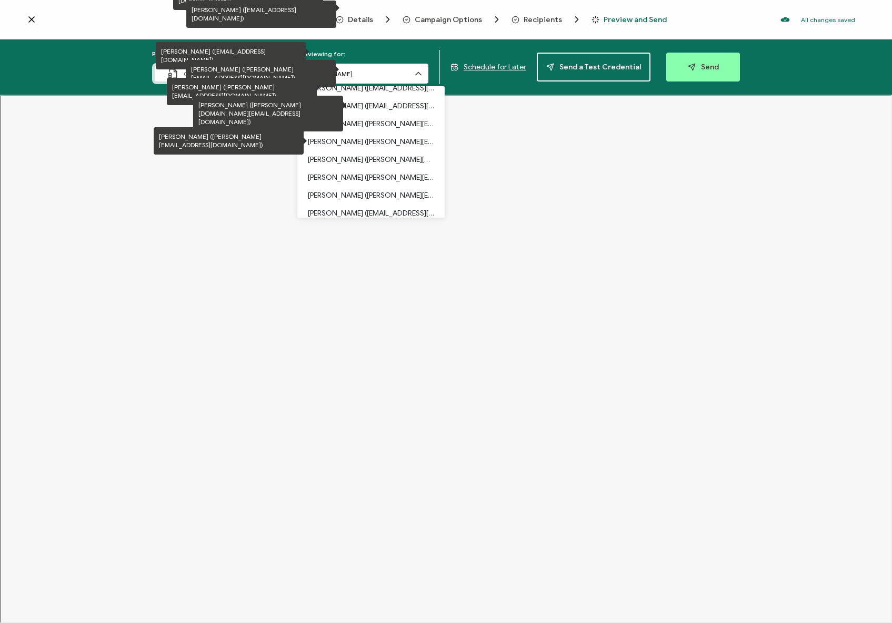
scroll to position [337, 0]
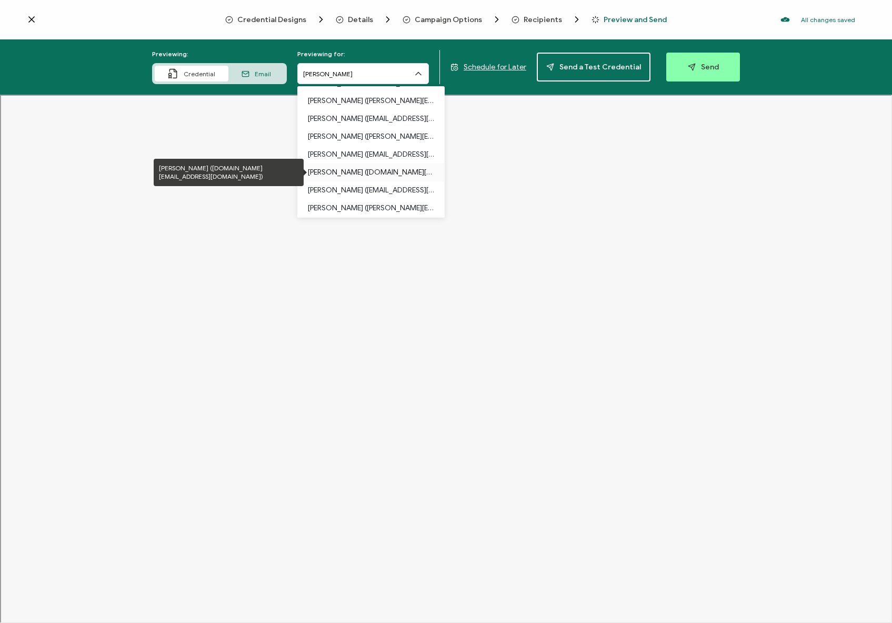
click at [348, 171] on p "[PERSON_NAME] ([DOMAIN_NAME][EMAIL_ADDRESS][DOMAIN_NAME])" at bounding box center [371, 173] width 126 height 18
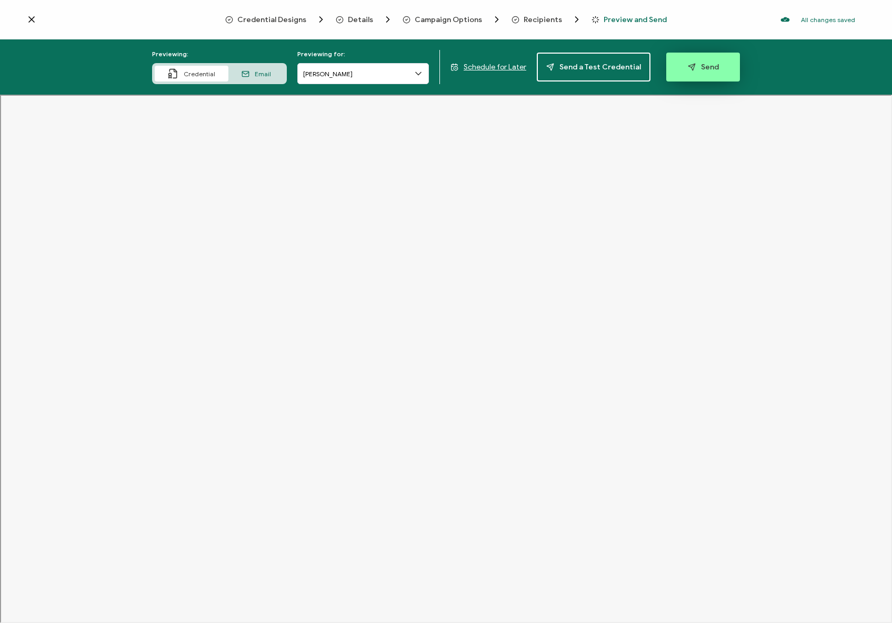
click at [714, 62] on button "Send" at bounding box center [703, 67] width 74 height 29
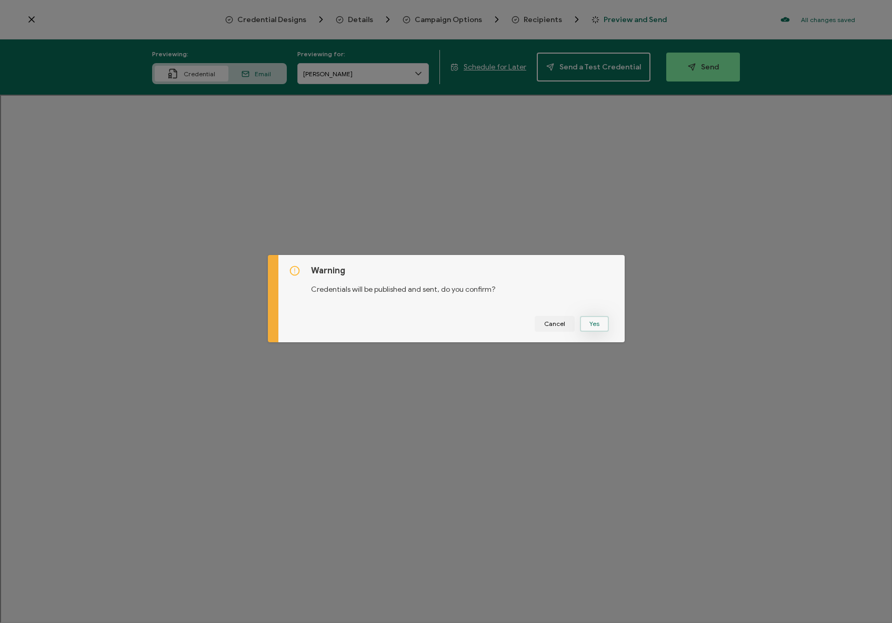
click at [592, 324] on button "Yes" at bounding box center [594, 324] width 29 height 16
